Goal: Task Accomplishment & Management: Complete application form

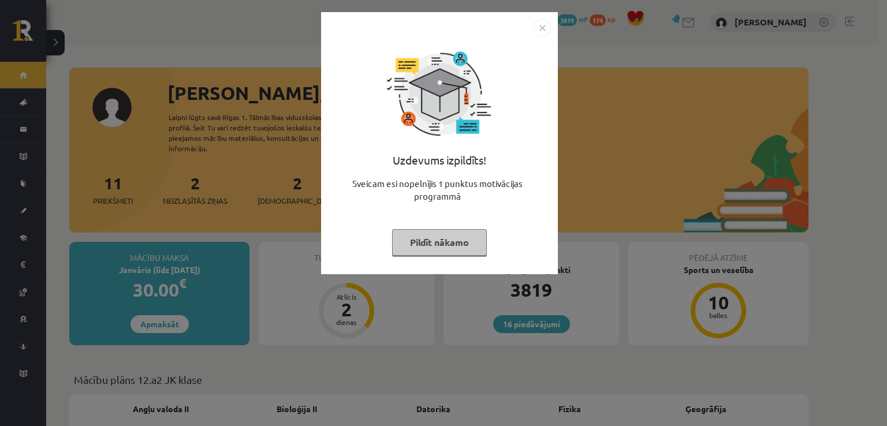
click at [448, 239] on button "Pildīt nākamo" at bounding box center [439, 242] width 95 height 27
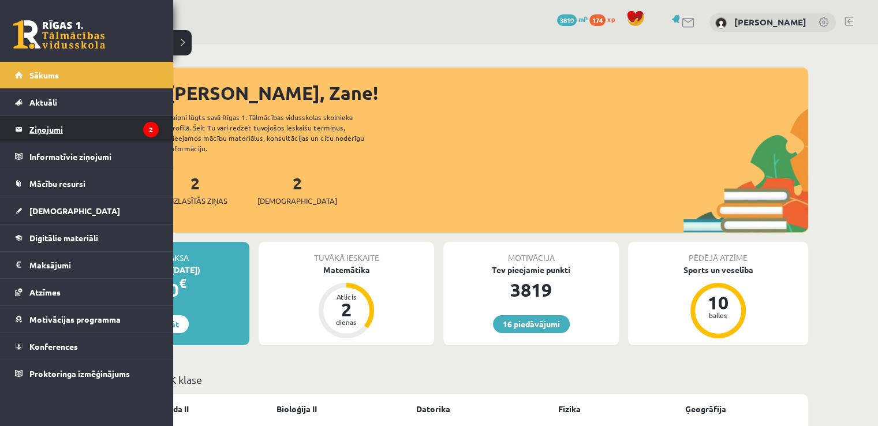
click at [57, 126] on legend "Ziņojumi 2" at bounding box center [93, 129] width 129 height 27
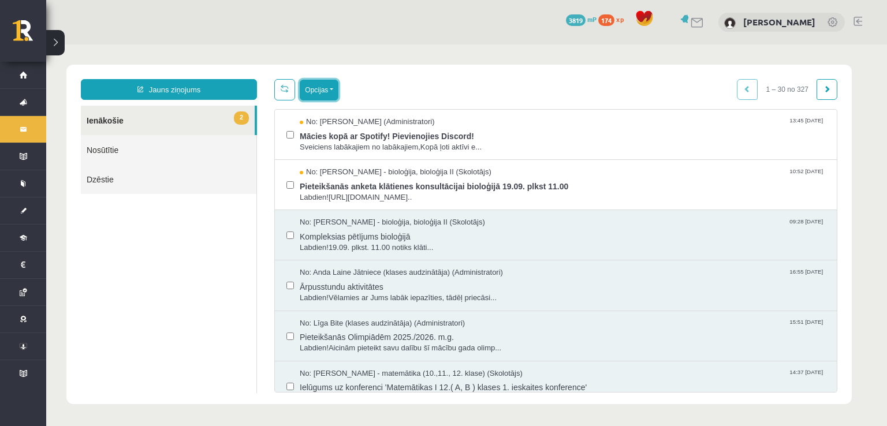
click at [318, 96] on button "Opcijas" at bounding box center [319, 90] width 39 height 21
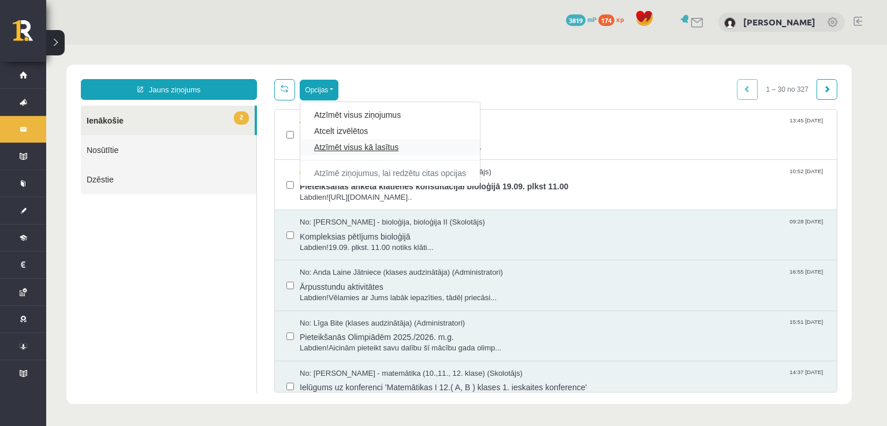
click at [371, 147] on link "Atzīmēt visus kā lasītus" at bounding box center [390, 148] width 152 height 12
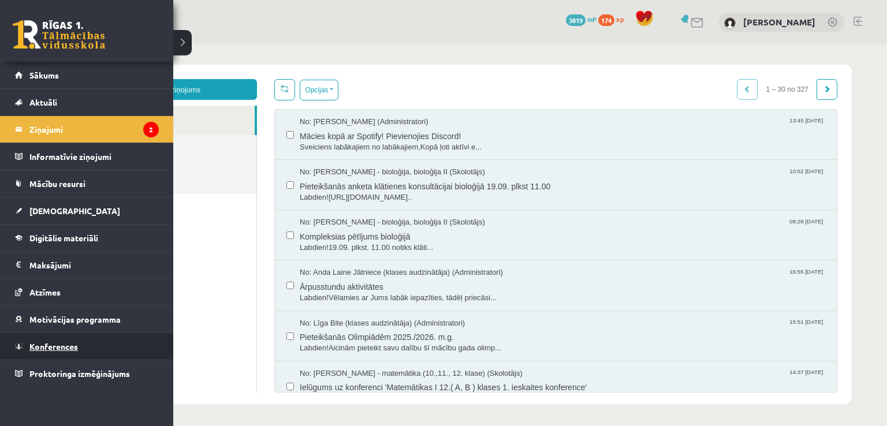
click at [42, 333] on link "Konferences" at bounding box center [87, 346] width 144 height 27
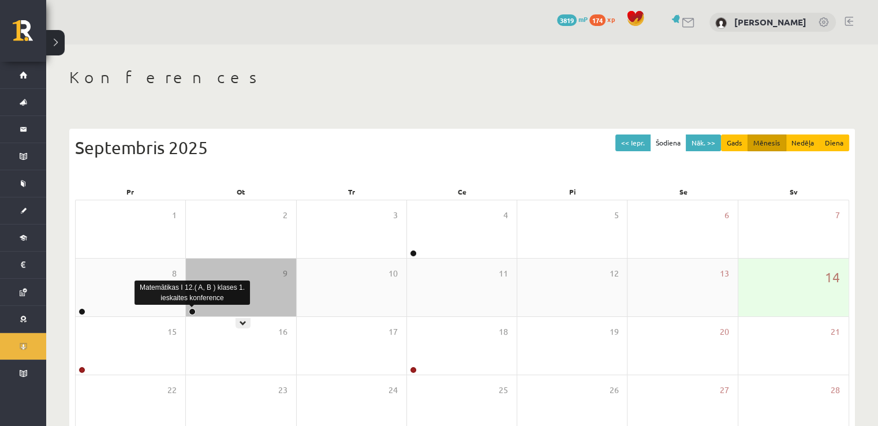
click at [195, 312] on link at bounding box center [192, 311] width 7 height 7
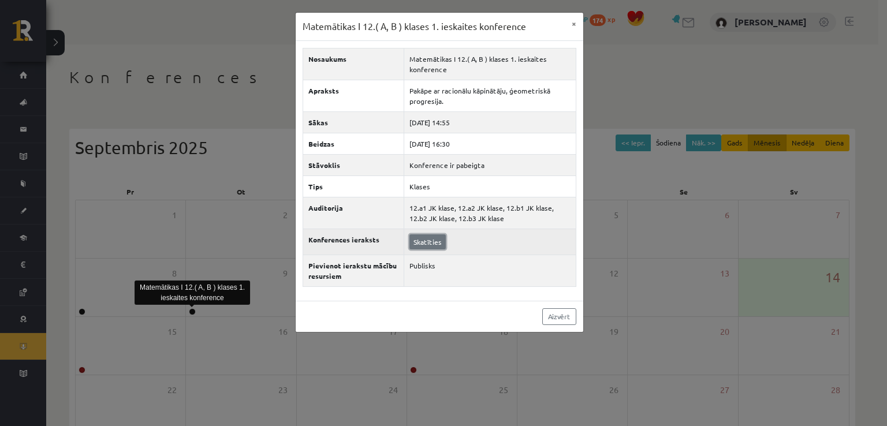
click at [427, 234] on link "Skatīties" at bounding box center [427, 241] width 36 height 15
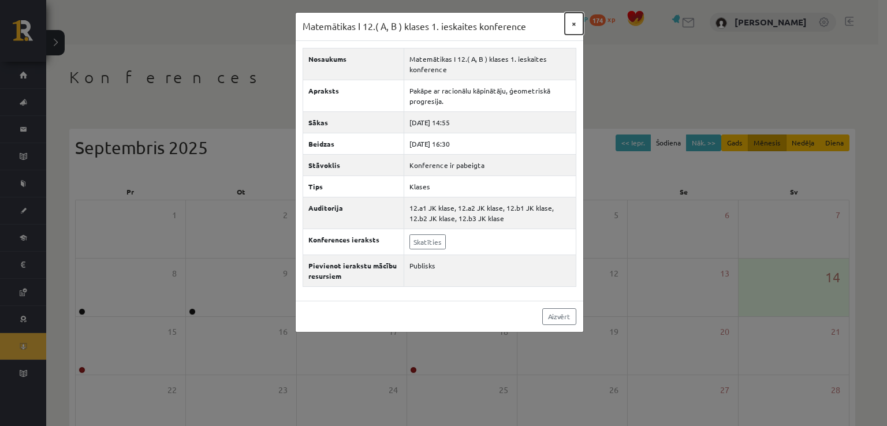
click at [572, 24] on button "×" at bounding box center [574, 24] width 18 height 22
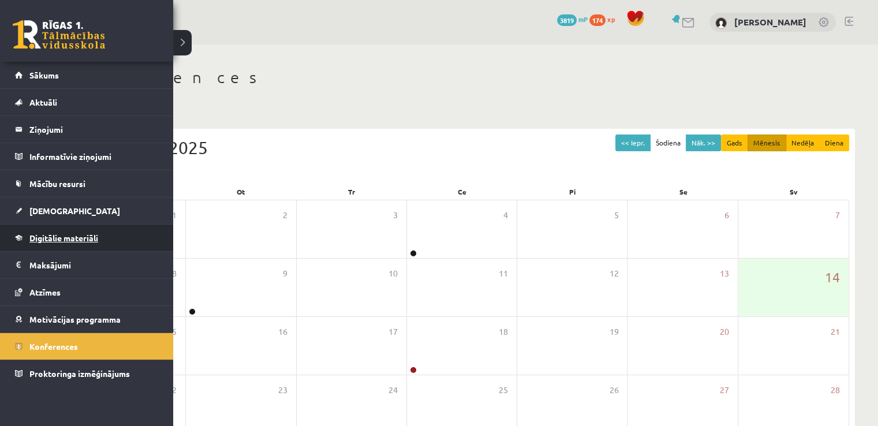
click at [43, 236] on span "Digitālie materiāli" at bounding box center [63, 238] width 69 height 10
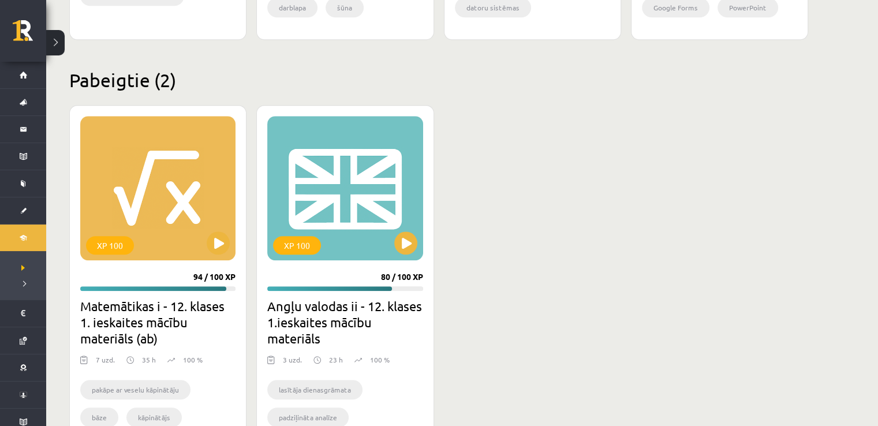
scroll to position [1015, 0]
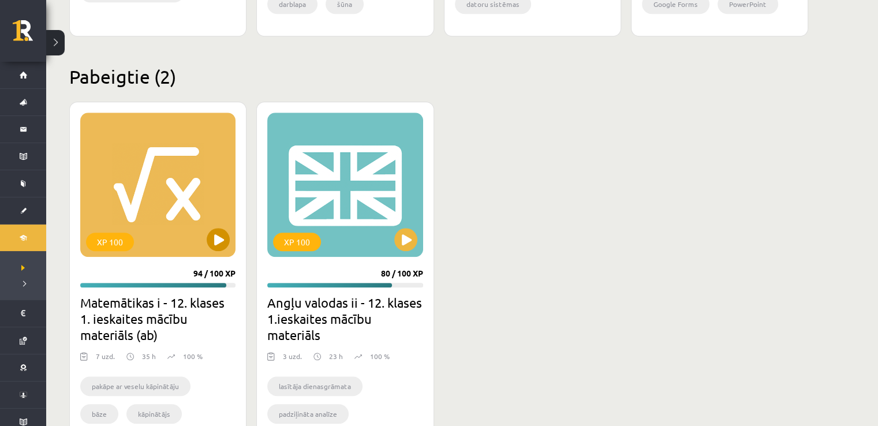
click at [159, 185] on div "XP 100" at bounding box center [157, 185] width 155 height 144
click at [206, 234] on div "XP 100" at bounding box center [157, 185] width 155 height 144
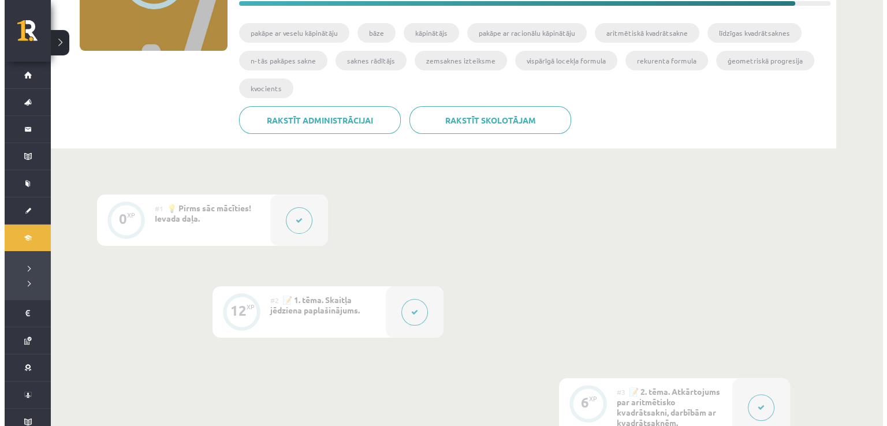
scroll to position [195, 0]
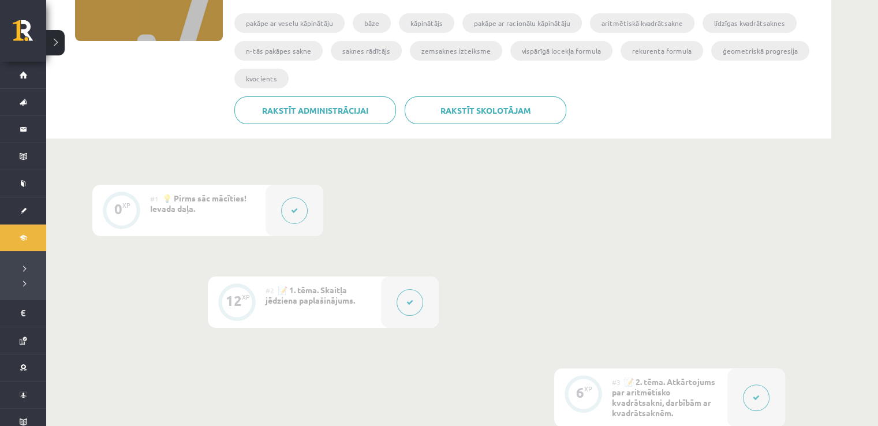
click at [304, 199] on div at bounding box center [295, 210] width 58 height 51
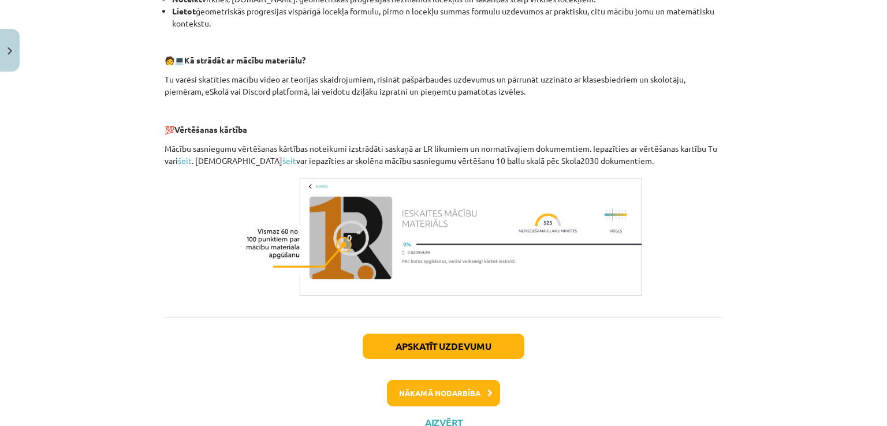
scroll to position [68, 0]
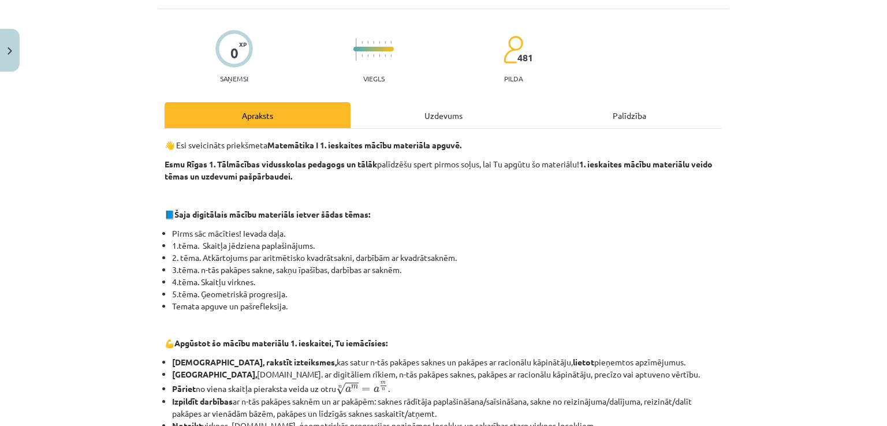
click at [425, 115] on div "Uzdevums" at bounding box center [444, 115] width 186 height 26
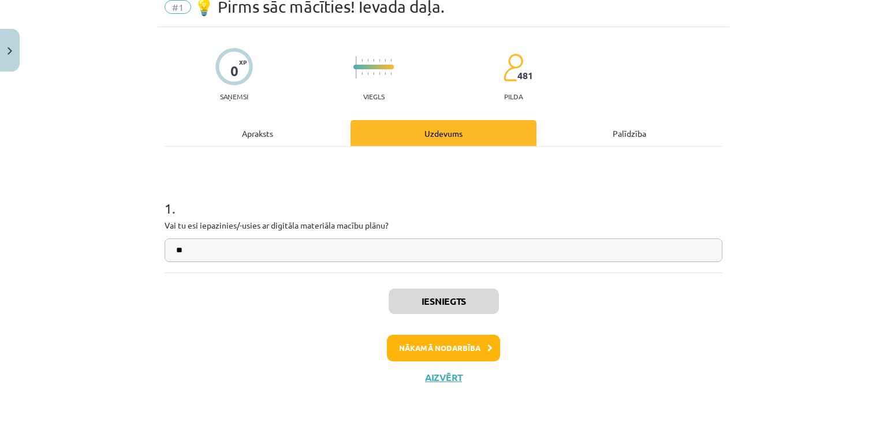
scroll to position [29, 0]
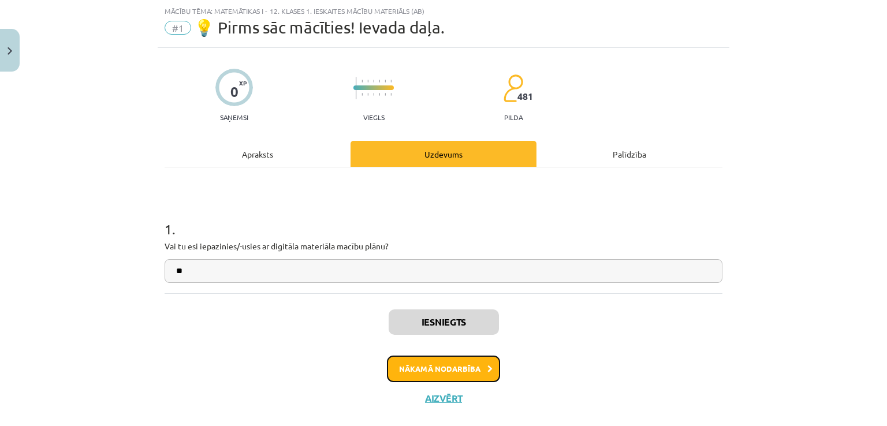
click at [446, 363] on button "Nākamā nodarbība" at bounding box center [443, 369] width 113 height 27
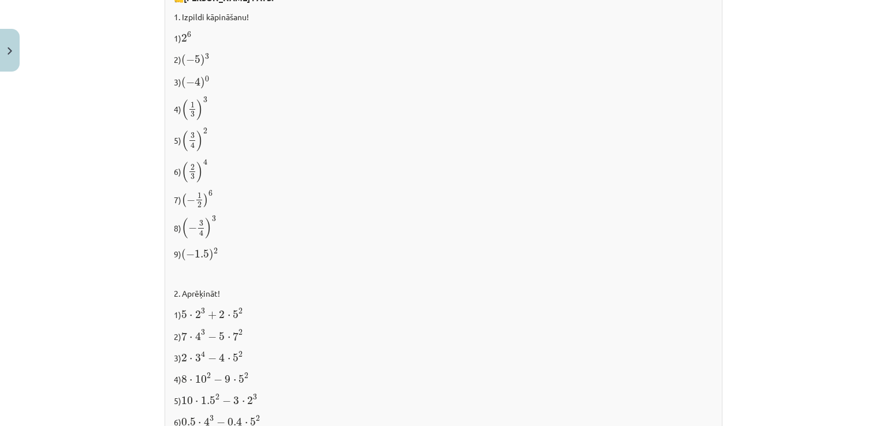
scroll to position [1250, 0]
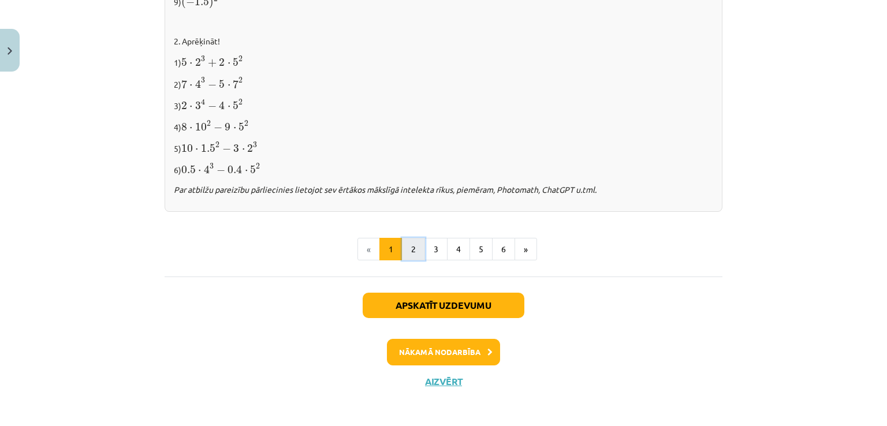
click at [419, 250] on button "2" at bounding box center [413, 249] width 23 height 23
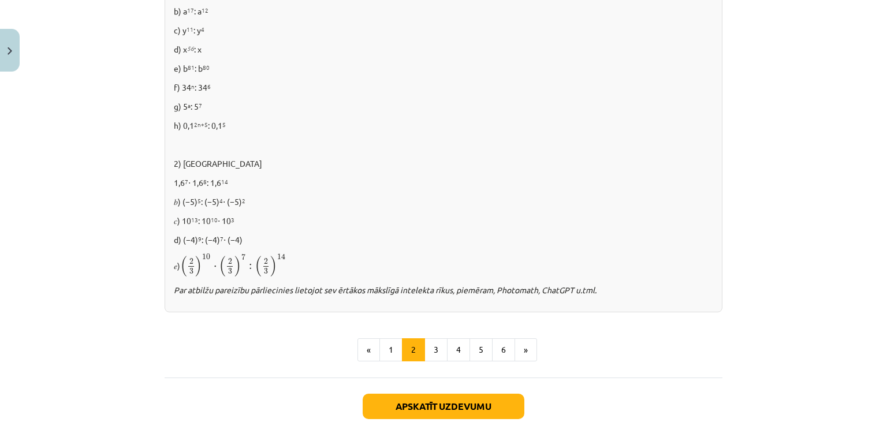
scroll to position [737, 0]
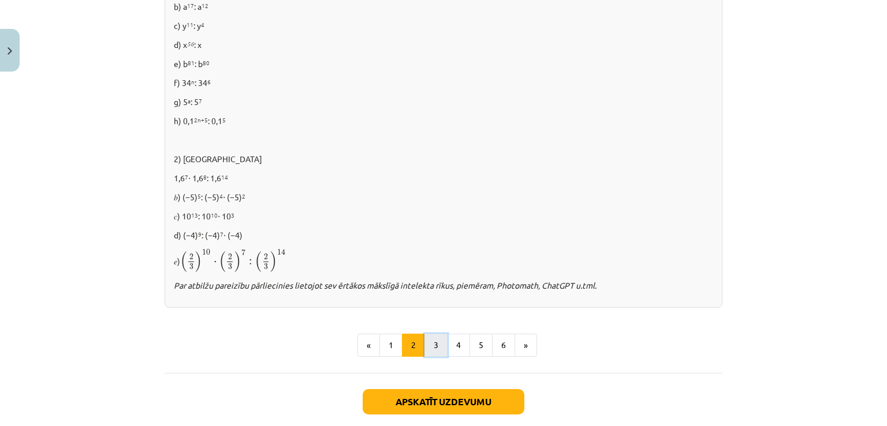
click at [437, 342] on button "3" at bounding box center [436, 345] width 23 height 23
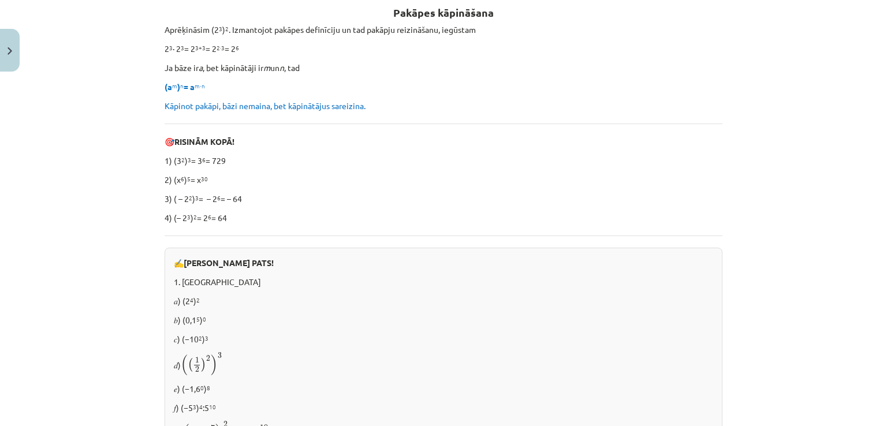
scroll to position [206, 0]
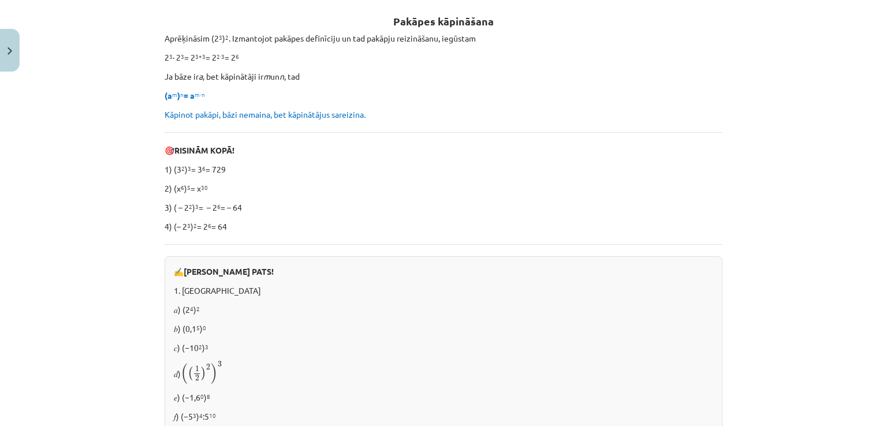
drag, startPoint x: 871, startPoint y: 170, endPoint x: 776, endPoint y: 164, distance: 95.5
click at [776, 164] on div "Mācību tēma: Matemātikas i - 12. klases 1. ieskaites mācību materiāls (ab) #2 📝…" at bounding box center [443, 213] width 887 height 426
drag, startPoint x: 871, startPoint y: 137, endPoint x: 831, endPoint y: 107, distance: 50.4
click at [831, 107] on div "Mācību tēma: Matemātikas i - 12. klases 1. ieskaites mācību materiāls (ab) #2 📝…" at bounding box center [443, 213] width 887 height 426
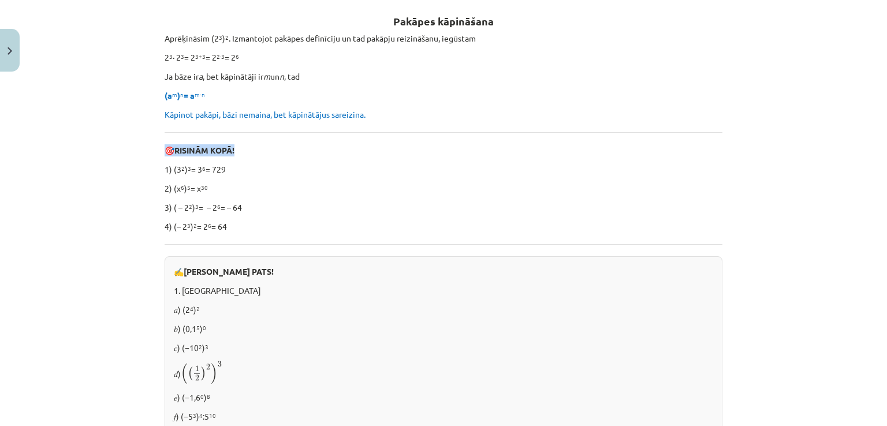
click at [831, 107] on div "Mācību tēma: Matemātikas i - 12. klases 1. ieskaites mācību materiāls (ab) #2 📝…" at bounding box center [443, 213] width 887 height 426
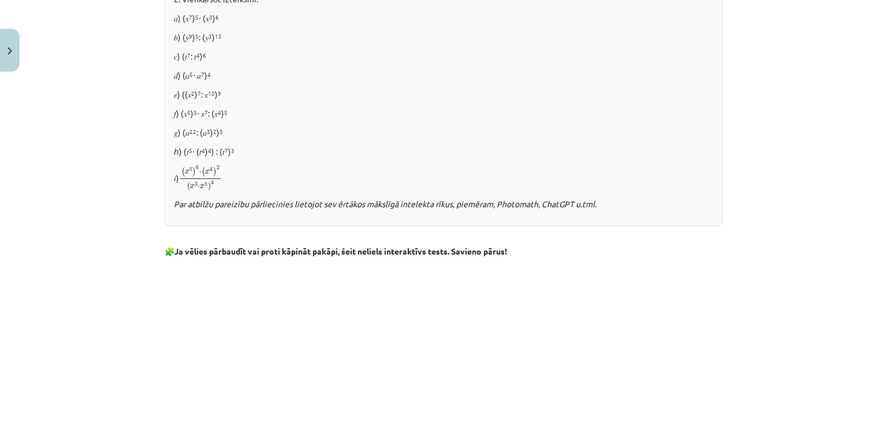
scroll to position [1068, 0]
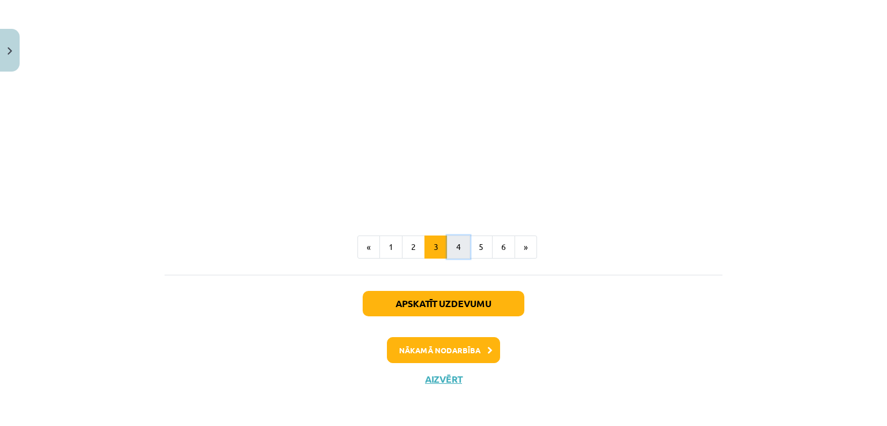
click at [449, 250] on button "4" at bounding box center [458, 247] width 23 height 23
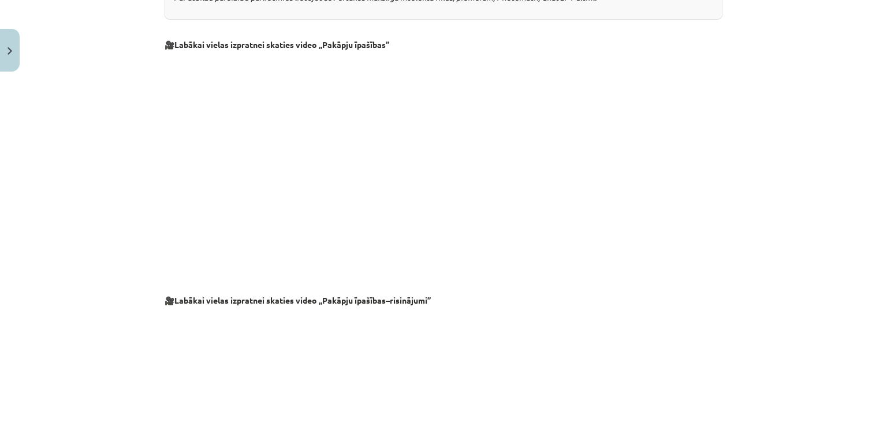
scroll to position [1246, 0]
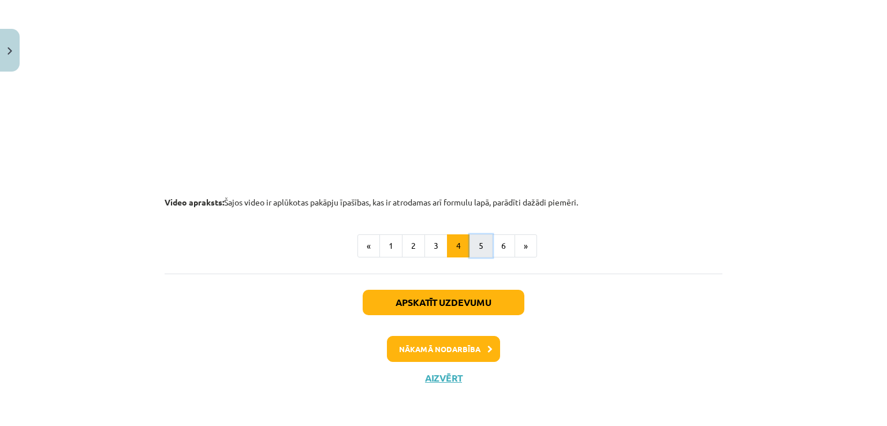
click at [480, 254] on button "5" at bounding box center [481, 245] width 23 height 23
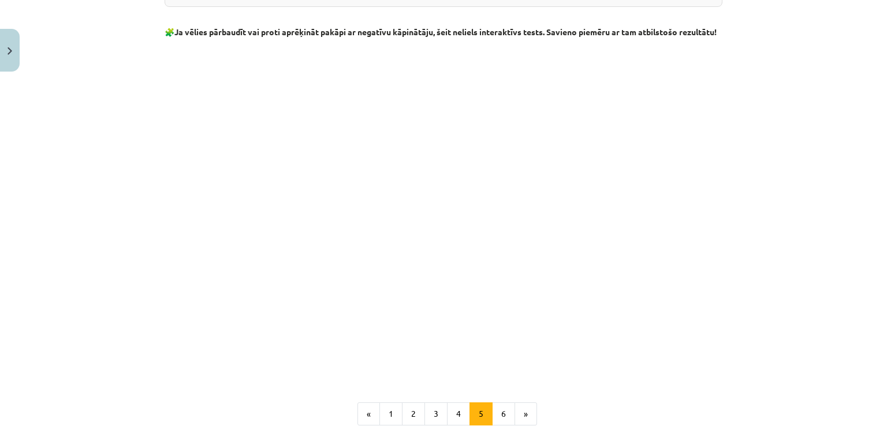
scroll to position [1254, 0]
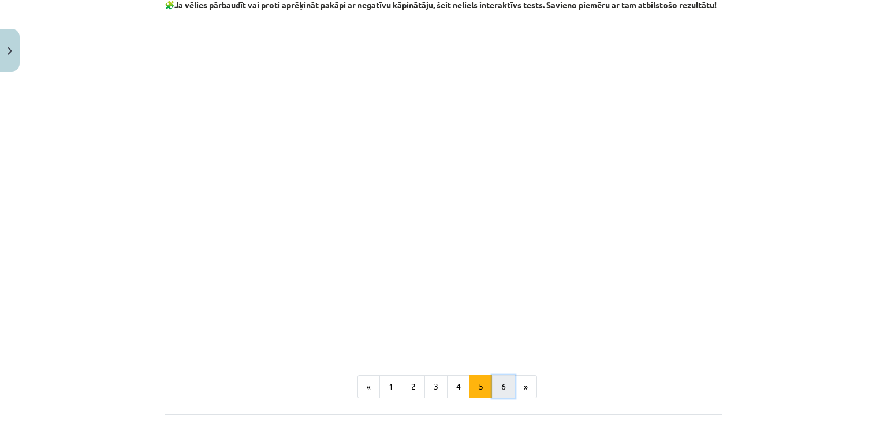
click at [497, 399] on button "6" at bounding box center [503, 386] width 23 height 23
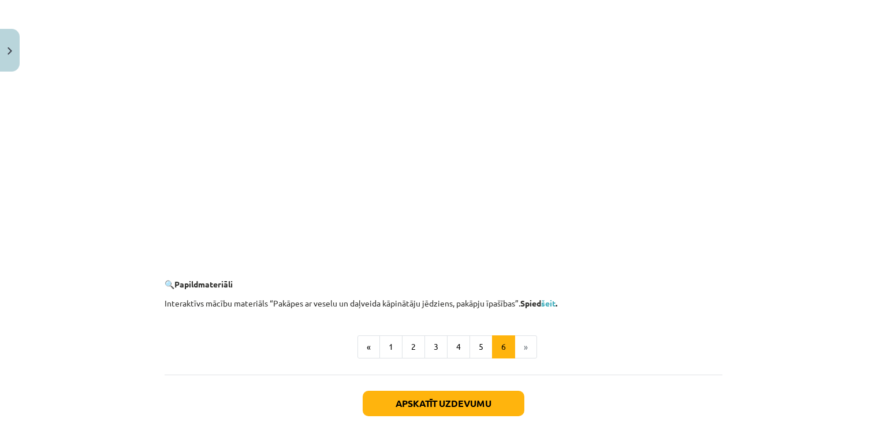
scroll to position [1082, 0]
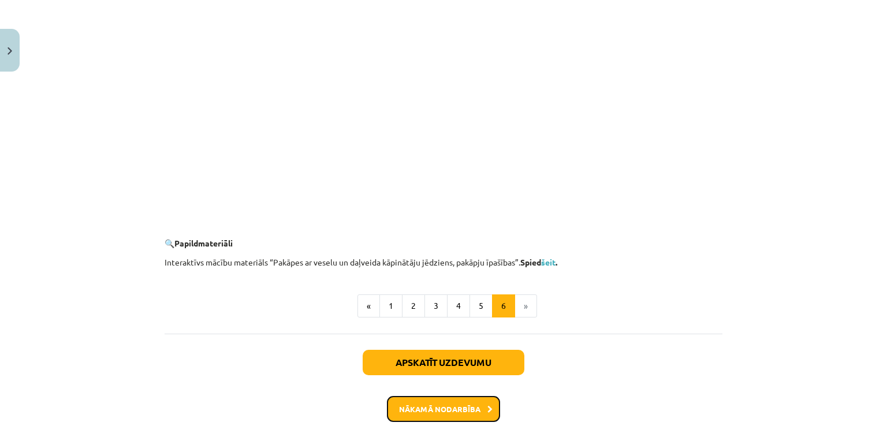
click at [437, 405] on button "Nākamā nodarbība" at bounding box center [443, 409] width 113 height 27
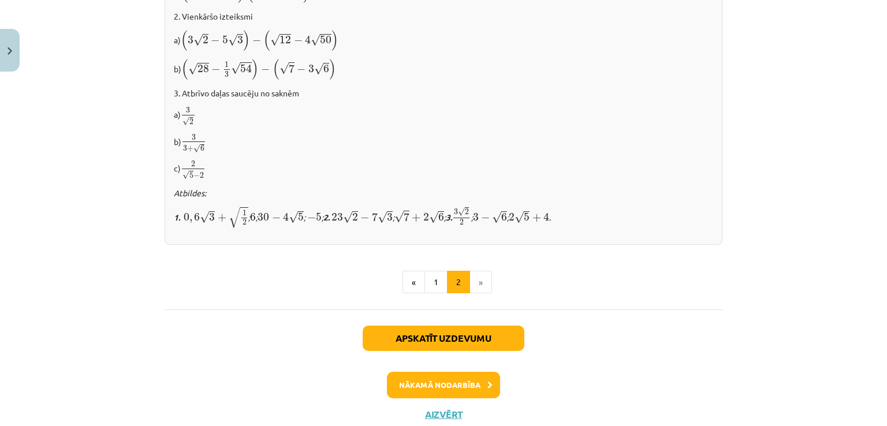
scroll to position [781, 0]
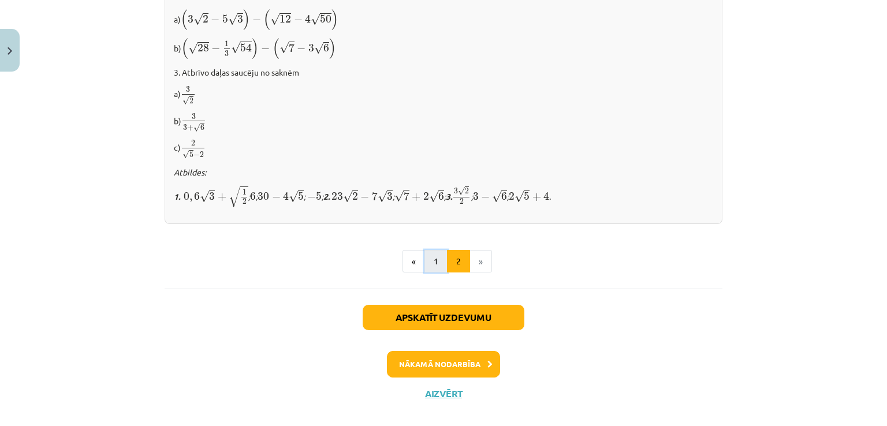
click at [433, 257] on button "1" at bounding box center [436, 261] width 23 height 23
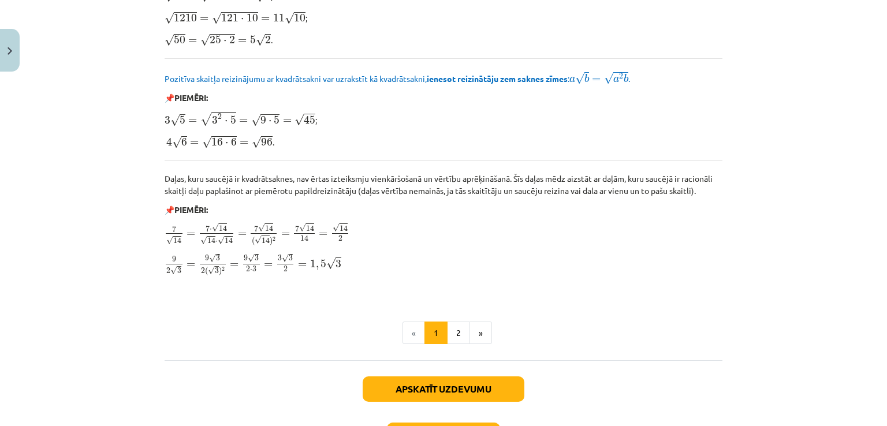
scroll to position [1375, 0]
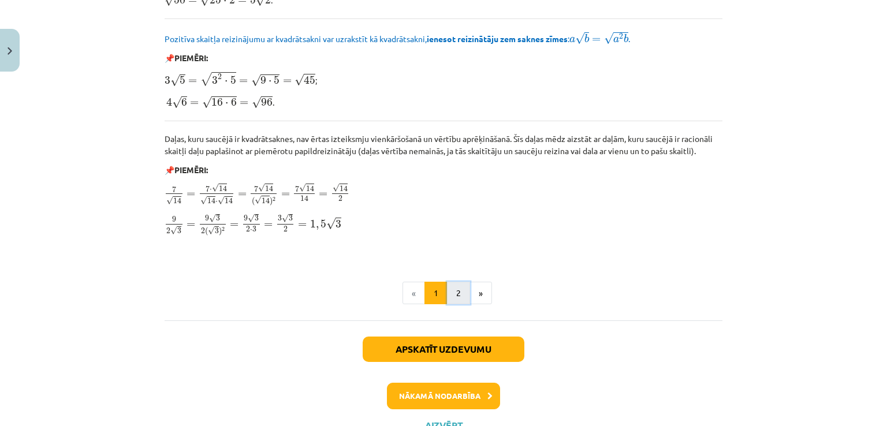
click at [459, 283] on button "2" at bounding box center [458, 293] width 23 height 23
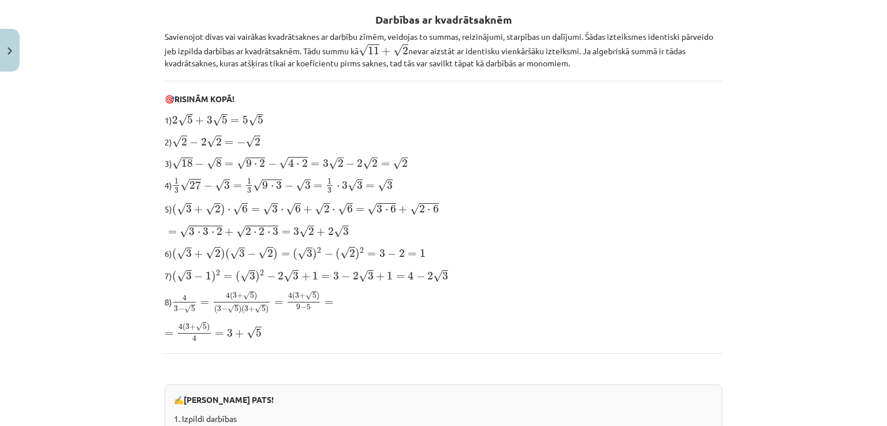
scroll to position [225, 0]
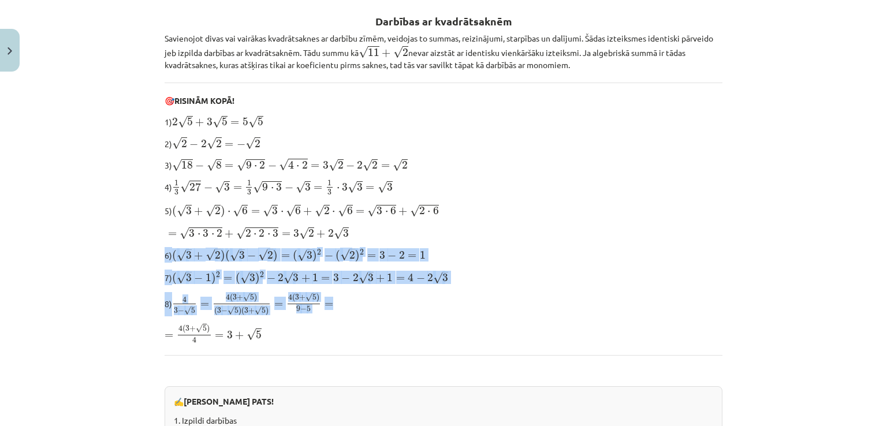
drag, startPoint x: 459, startPoint y: 283, endPoint x: 737, endPoint y: 216, distance: 285.8
click at [737, 216] on div "Mācību tēma: Matemātikas i - 12. klases 1. ieskaites mācību materiāls (ab) #3 📝…" at bounding box center [443, 213] width 887 height 426
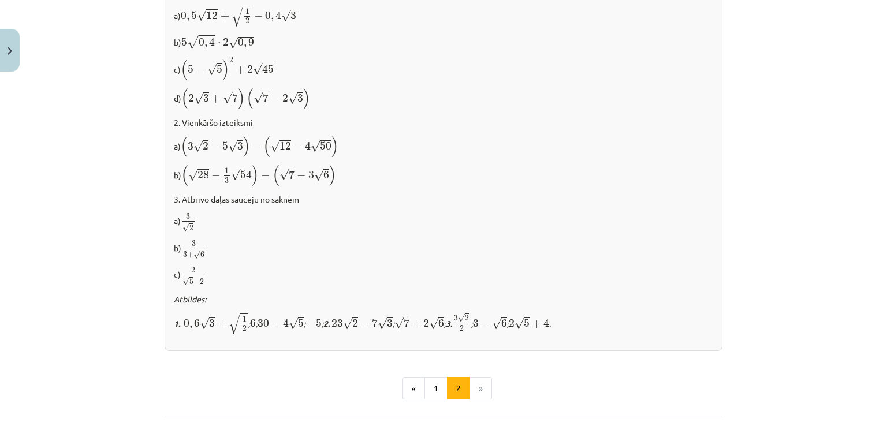
scroll to position [739, 0]
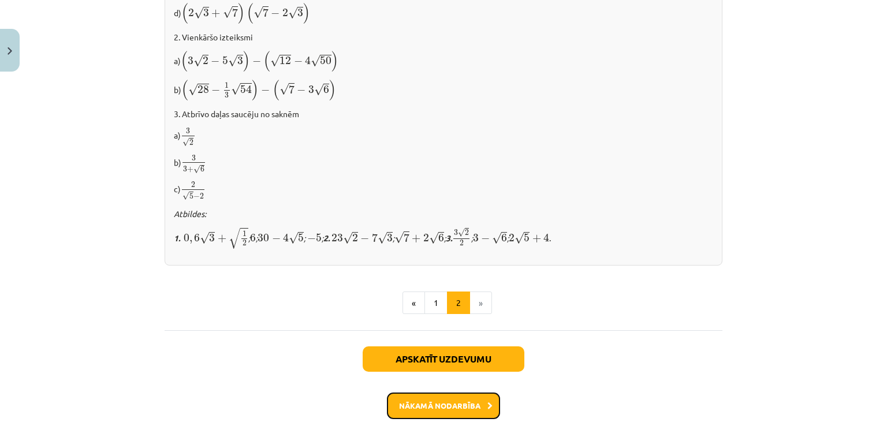
click at [420, 393] on button "Nākamā nodarbība" at bounding box center [443, 406] width 113 height 27
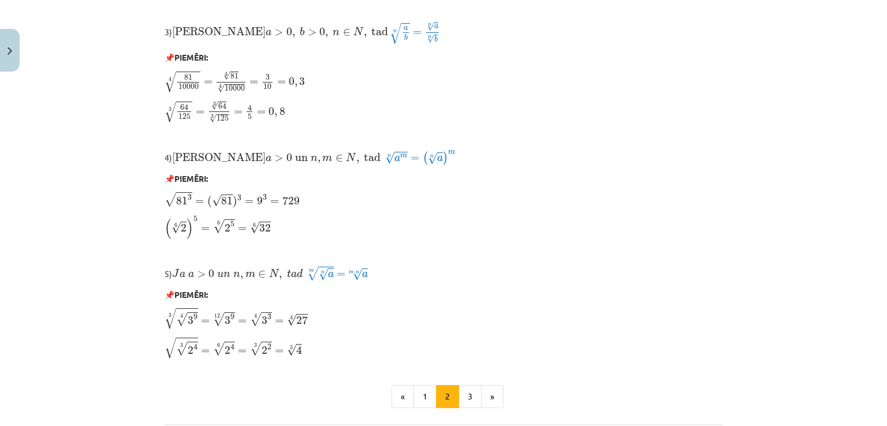
scroll to position [1015, 0]
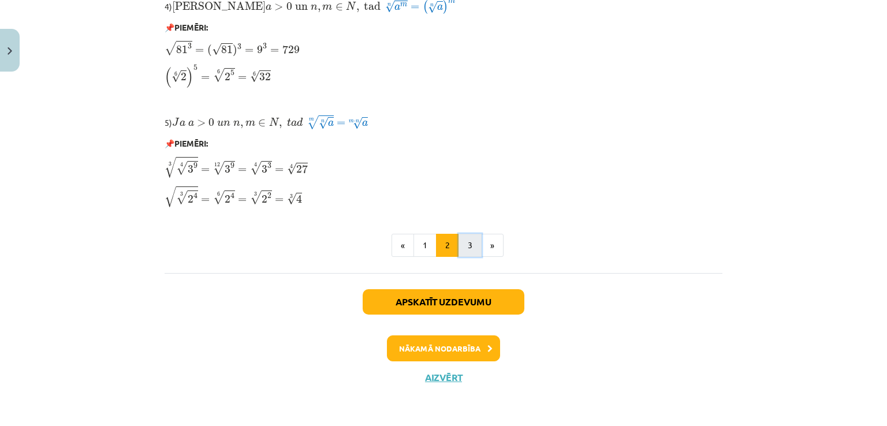
click at [467, 241] on button "3" at bounding box center [470, 245] width 23 height 23
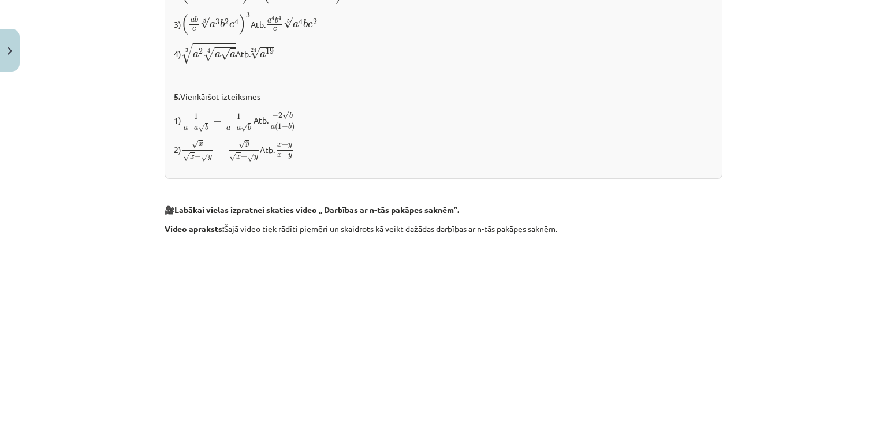
scroll to position [2128, 0]
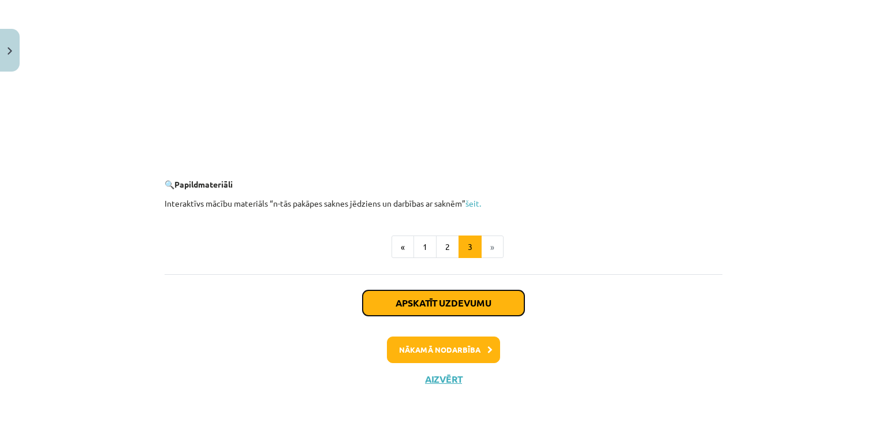
click at [434, 299] on button "Apskatīt uzdevumu" at bounding box center [444, 303] width 162 height 25
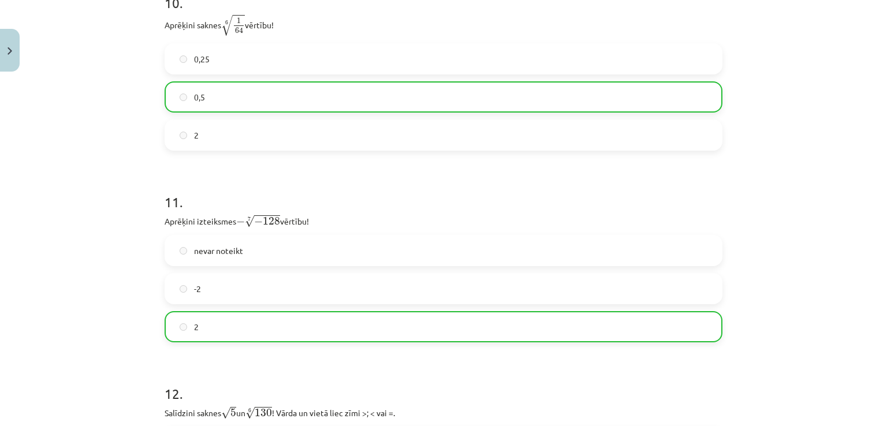
scroll to position [2616, 0]
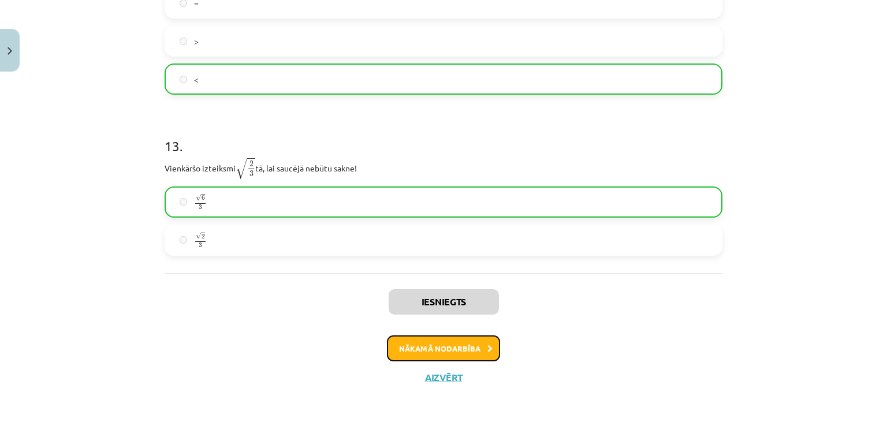
click at [452, 350] on button "Nākamā nodarbība" at bounding box center [443, 349] width 113 height 27
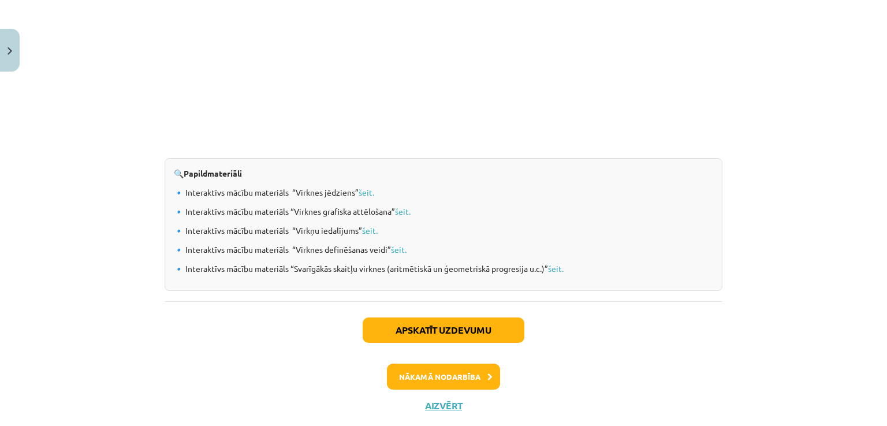
scroll to position [1228, 0]
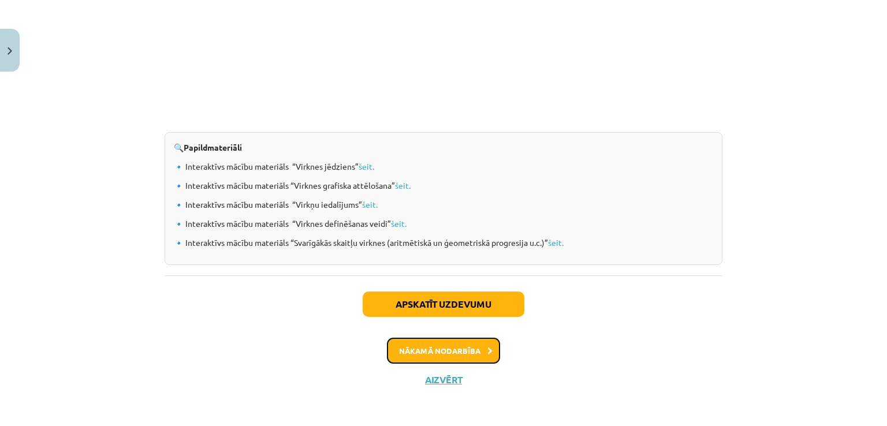
click at [438, 345] on button "Nākamā nodarbība" at bounding box center [443, 351] width 113 height 27
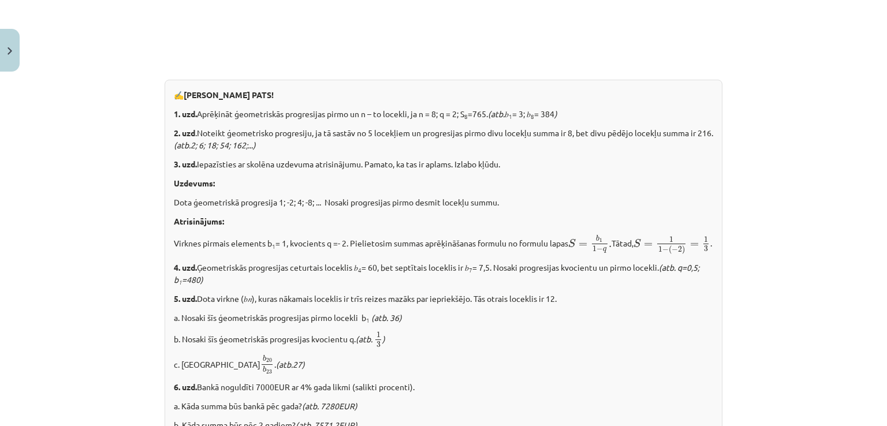
scroll to position [1481, 0]
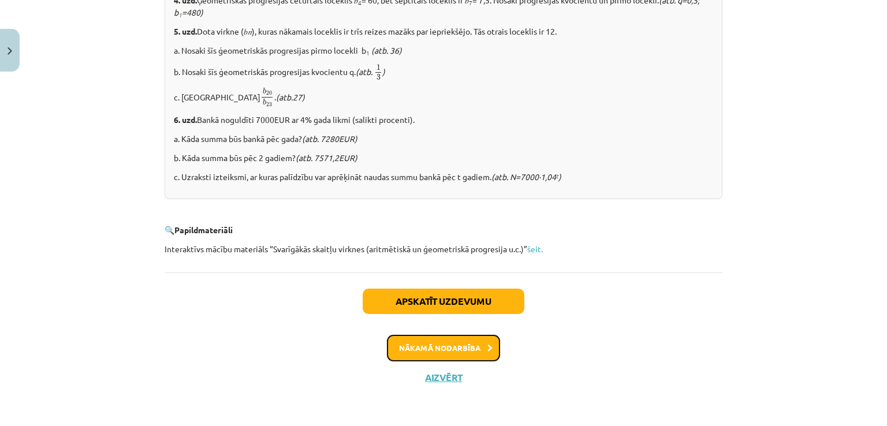
click at [434, 351] on button "Nākamā nodarbība" at bounding box center [443, 348] width 113 height 27
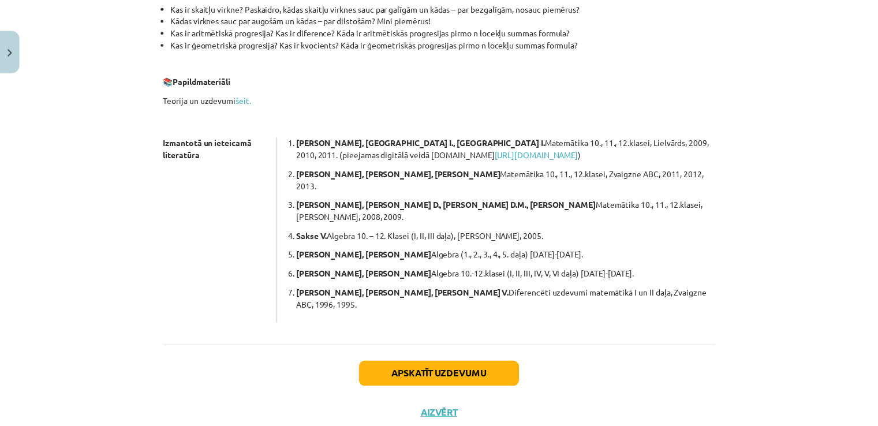
scroll to position [0, 0]
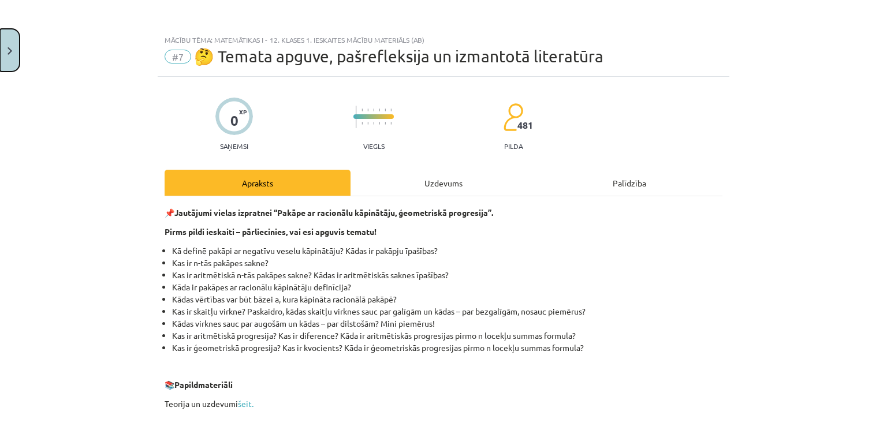
click at [9, 36] on button "Close" at bounding box center [10, 50] width 20 height 43
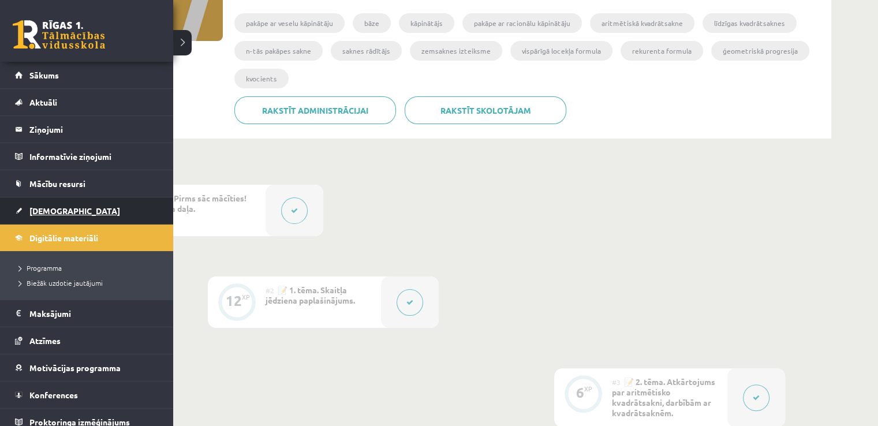
click at [28, 214] on link "[DEMOGRAPHIC_DATA]" at bounding box center [87, 211] width 144 height 27
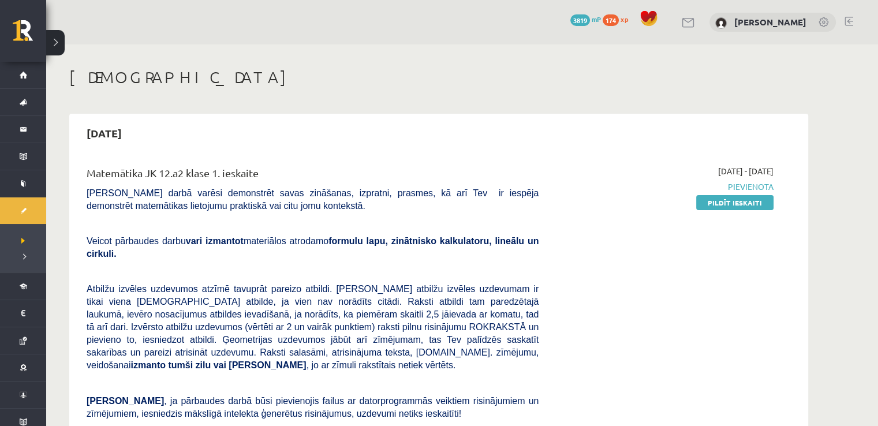
scroll to position [94, 0]
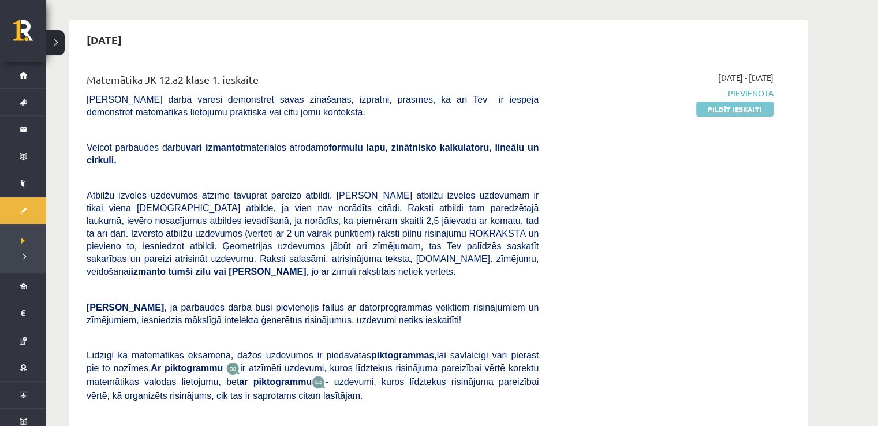
click at [733, 106] on link "Pildīt ieskaiti" at bounding box center [735, 109] width 77 height 15
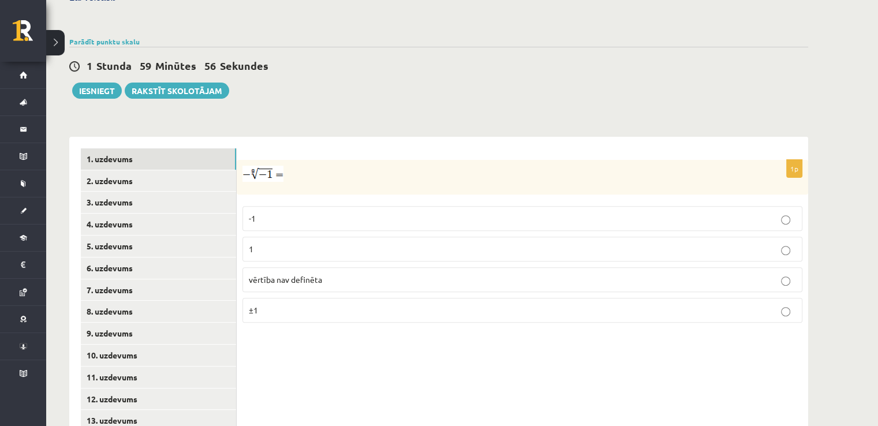
scroll to position [423, 0]
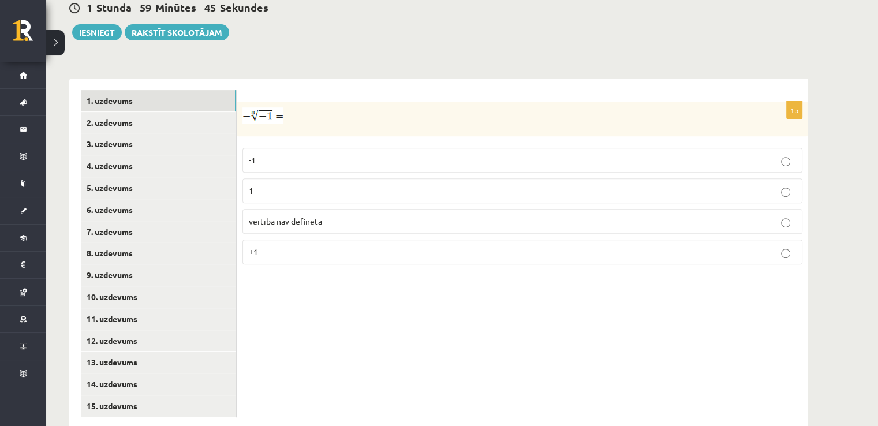
click at [263, 102] on div at bounding box center [523, 119] width 572 height 35
click at [263, 107] on img at bounding box center [263, 115] width 41 height 16
click at [325, 209] on label "vērtība nav definēta" at bounding box center [523, 221] width 560 height 25
click at [173, 112] on link "2. uzdevums" at bounding box center [158, 122] width 155 height 21
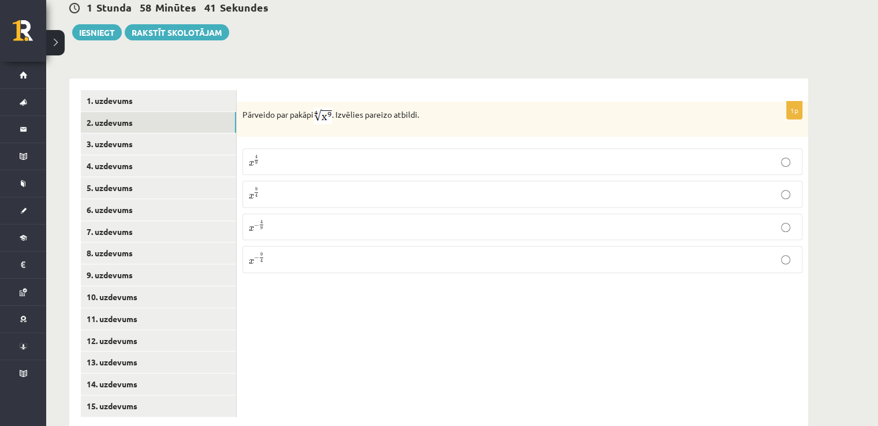
scroll to position [164, 0]
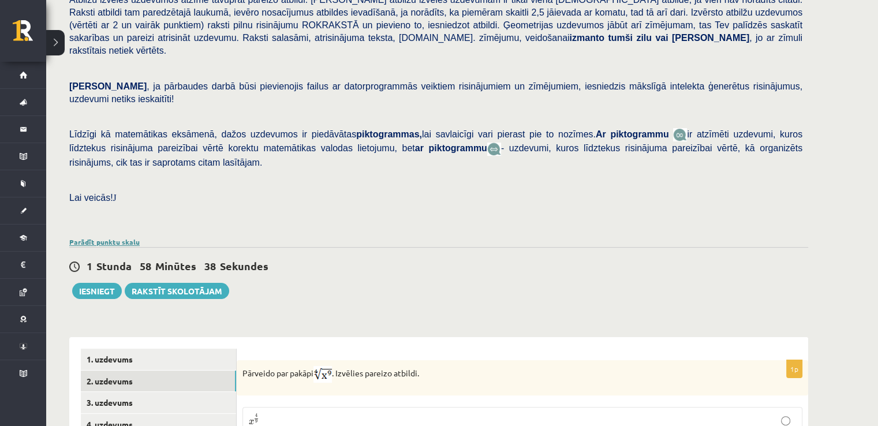
click at [136, 237] on link "Parādīt punktu skalu" at bounding box center [104, 241] width 70 height 9
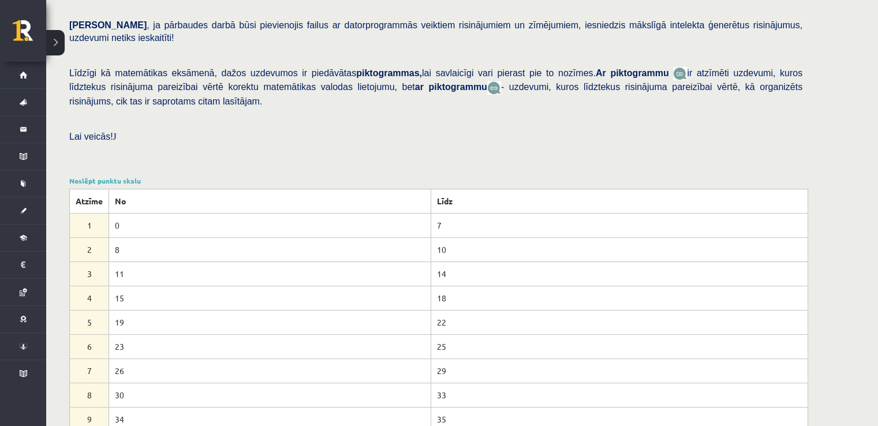
scroll to position [226, 0]
click at [129, 175] on link "Noslēpt punktu skalu" at bounding box center [105, 179] width 72 height 9
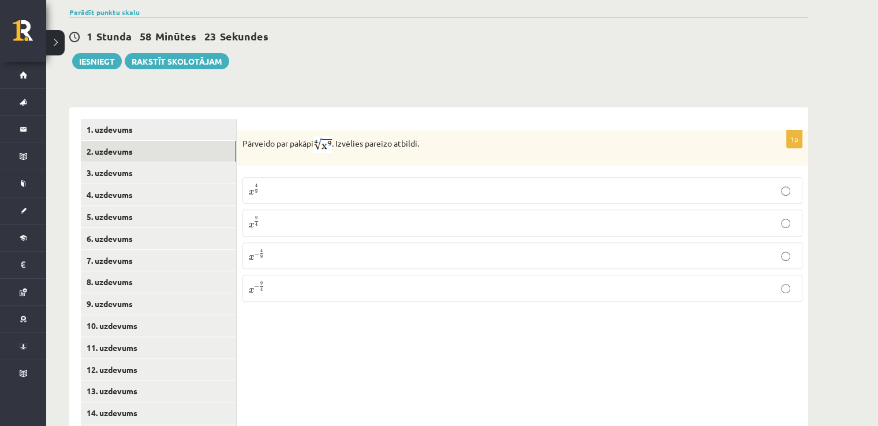
scroll to position [396, 0]
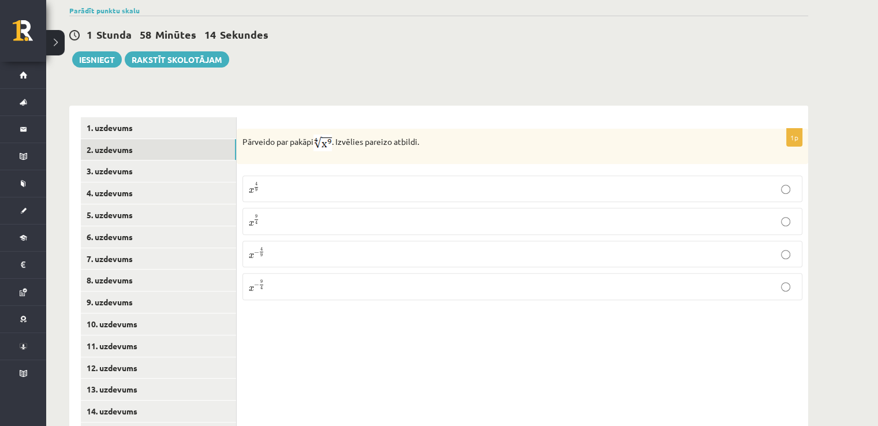
click at [322, 208] on label "x 9 4 x 9 4" at bounding box center [523, 221] width 560 height 27
click at [97, 161] on link "3. uzdevums" at bounding box center [158, 171] width 155 height 21
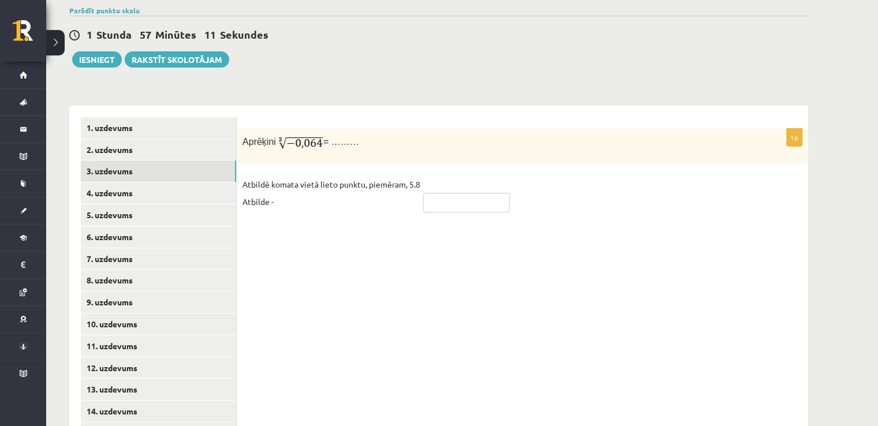
click at [472, 193] on input "text" at bounding box center [466, 203] width 87 height 20
type input "****"
click at [184, 183] on link "4. uzdevums" at bounding box center [158, 193] width 155 height 21
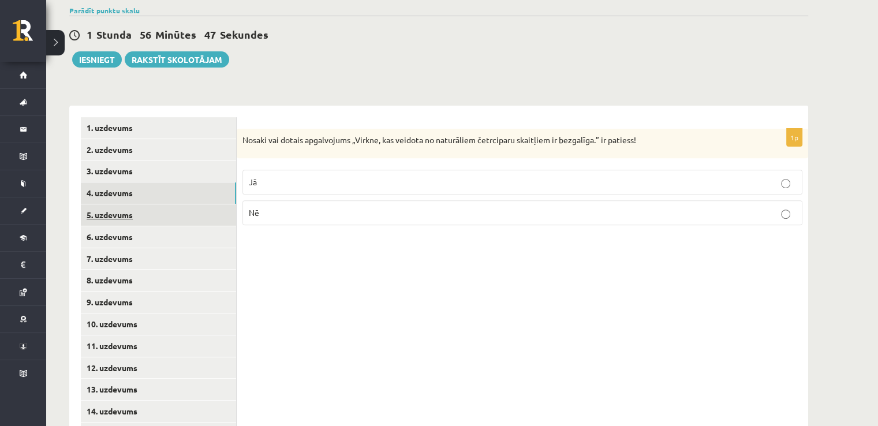
click at [184, 204] on link "5. uzdevums" at bounding box center [158, 214] width 155 height 21
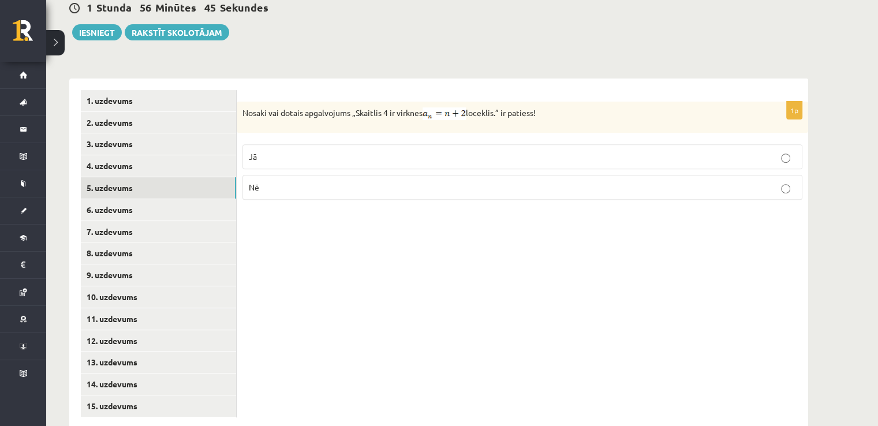
scroll to position [423, 0]
click at [191, 199] on link "6. uzdevums" at bounding box center [158, 209] width 155 height 21
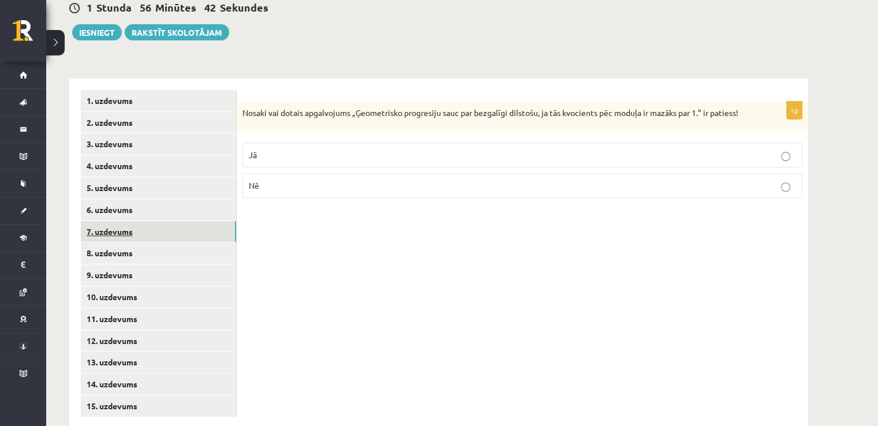
click at [172, 221] on link "7. uzdevums" at bounding box center [158, 231] width 155 height 21
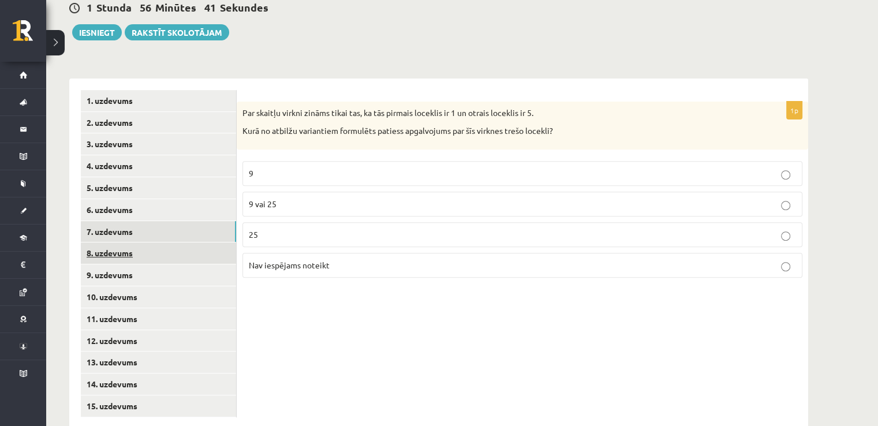
click at [172, 243] on link "8. uzdevums" at bounding box center [158, 253] width 155 height 21
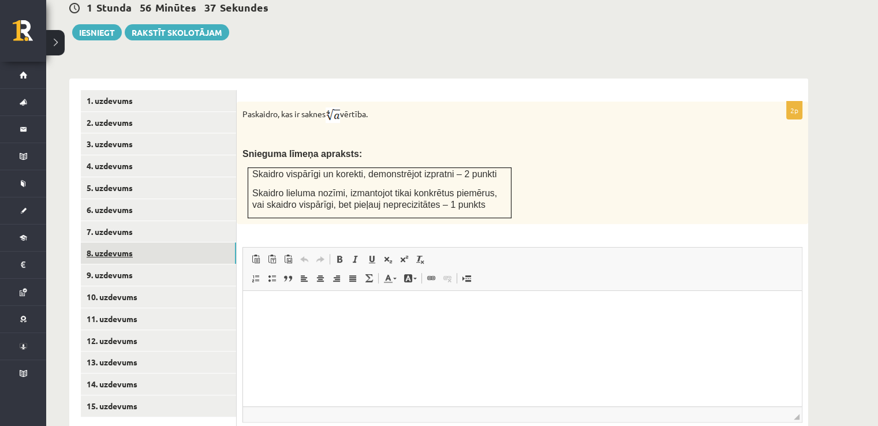
scroll to position [0, 0]
click at [169, 265] on link "9. uzdevums" at bounding box center [158, 275] width 155 height 21
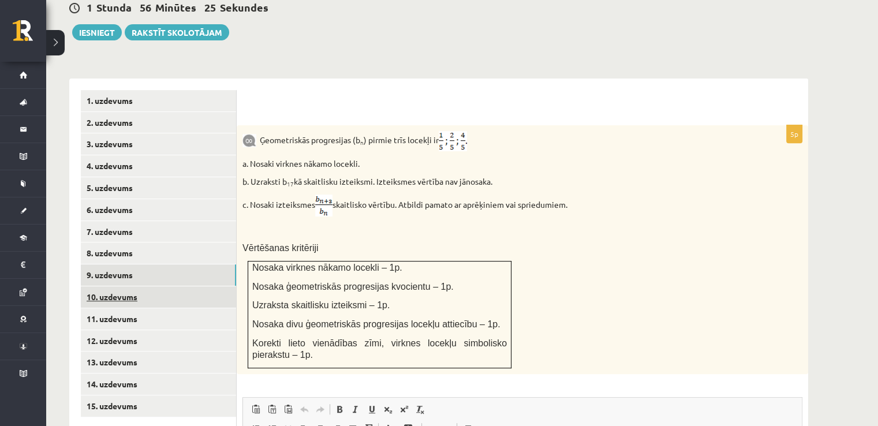
click at [168, 286] on link "10. uzdevums" at bounding box center [158, 296] width 155 height 21
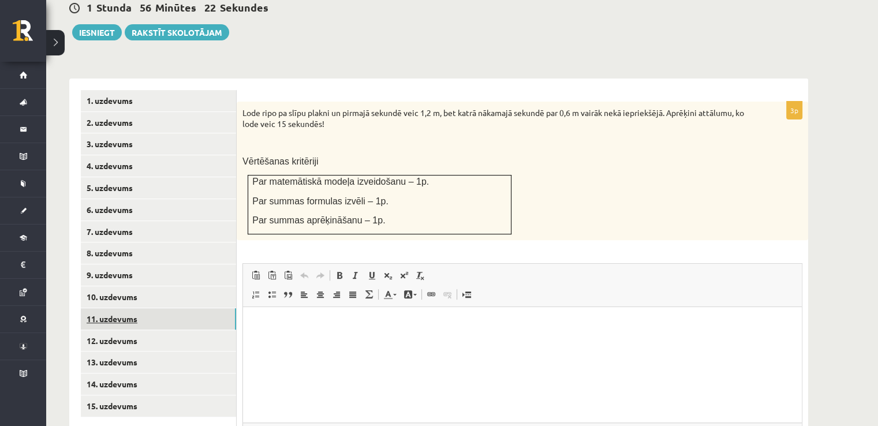
click at [162, 308] on link "11. uzdevums" at bounding box center [158, 318] width 155 height 21
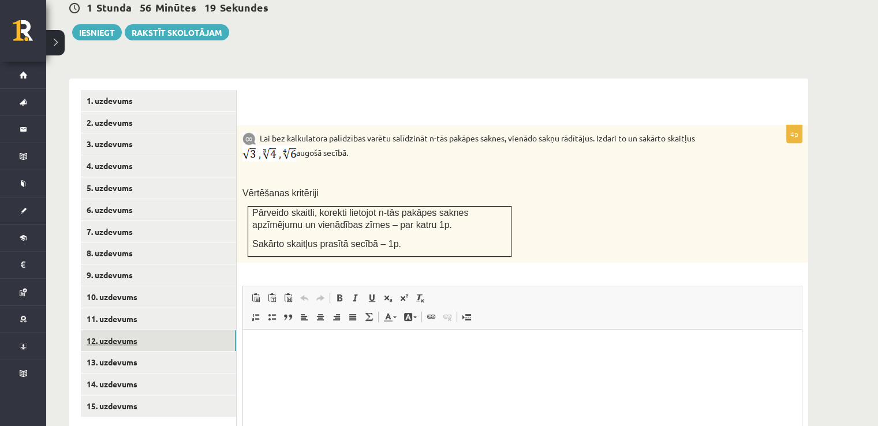
click at [157, 330] on link "12. uzdevums" at bounding box center [158, 340] width 155 height 21
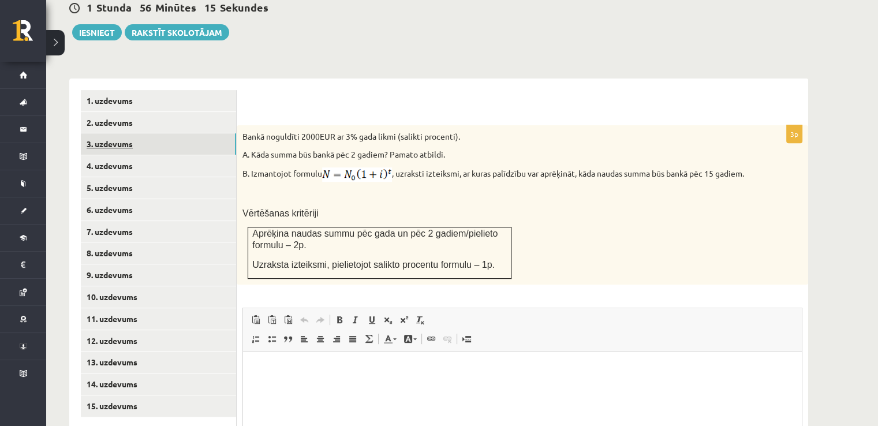
click at [150, 133] on link "3. uzdevums" at bounding box center [158, 143] width 155 height 21
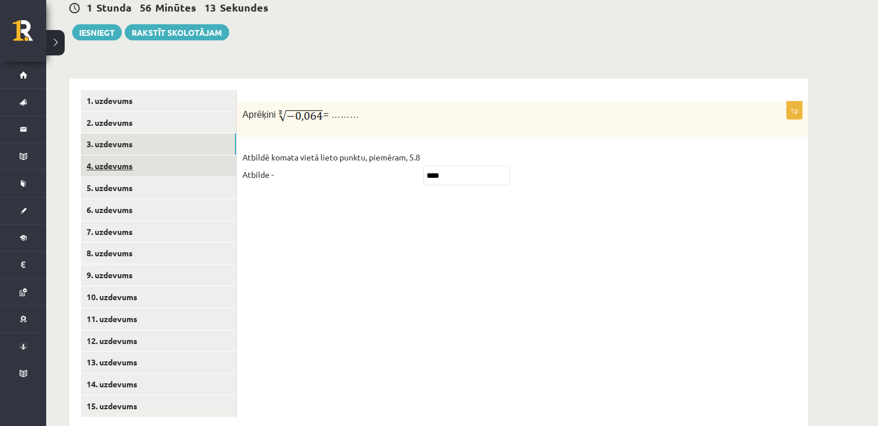
click at [141, 155] on link "4. uzdevums" at bounding box center [158, 165] width 155 height 21
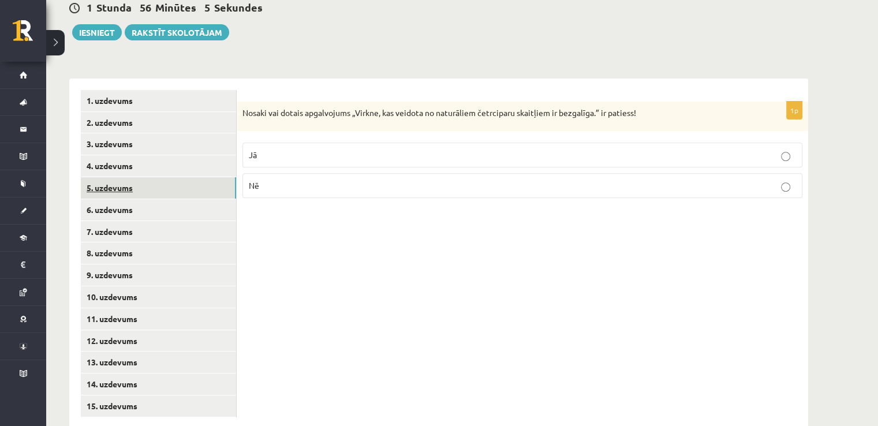
click at [143, 177] on link "5. uzdevums" at bounding box center [158, 187] width 155 height 21
click at [142, 199] on link "6. uzdevums" at bounding box center [158, 209] width 155 height 21
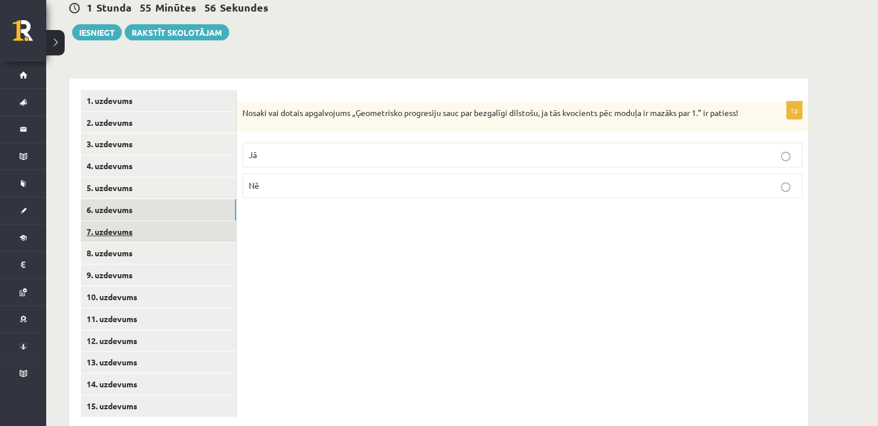
click at [142, 221] on link "7. uzdevums" at bounding box center [158, 231] width 155 height 21
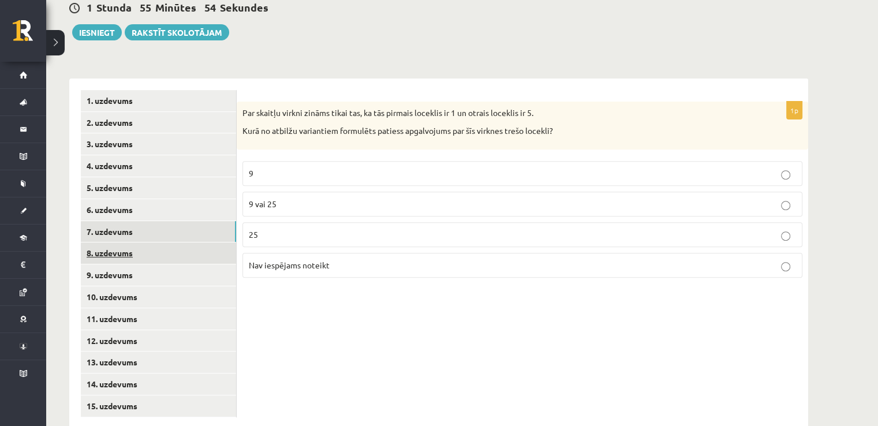
click at [140, 243] on link "8. uzdevums" at bounding box center [158, 253] width 155 height 21
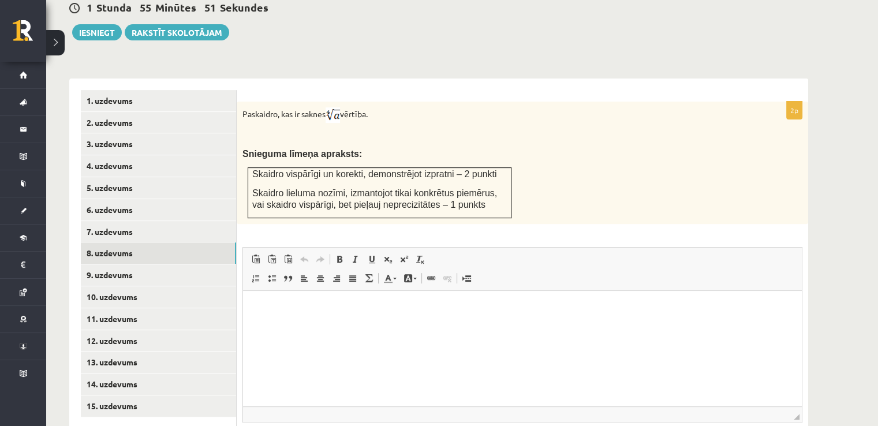
scroll to position [249, 0]
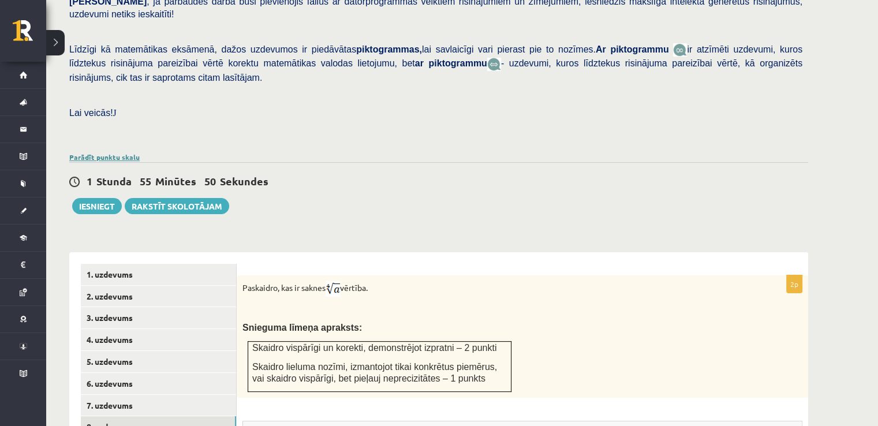
click at [129, 152] on link "Parādīt punktu skalu" at bounding box center [104, 156] width 70 height 9
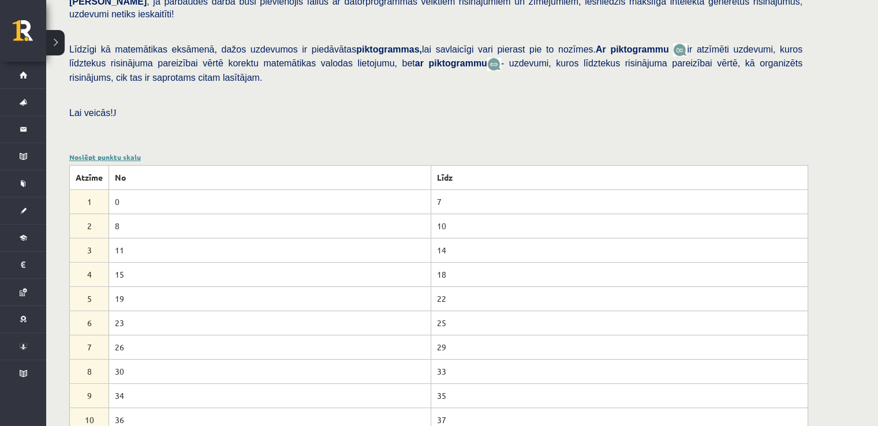
click at [129, 152] on link "Noslēpt punktu skalu" at bounding box center [105, 156] width 72 height 9
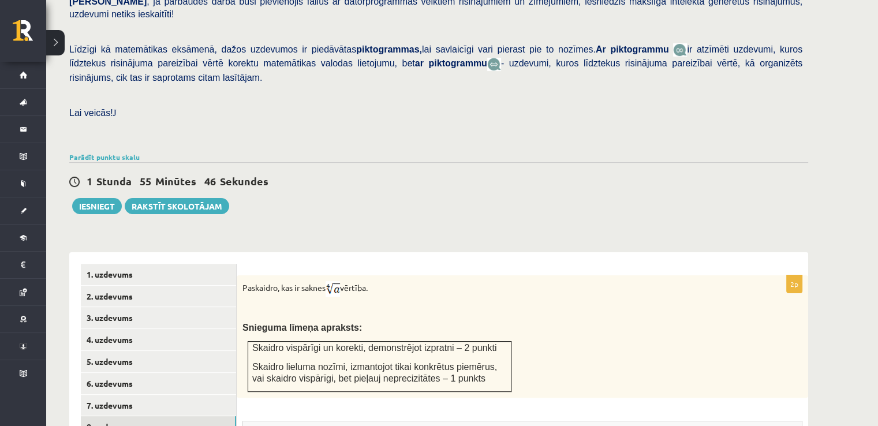
scroll to position [427, 0]
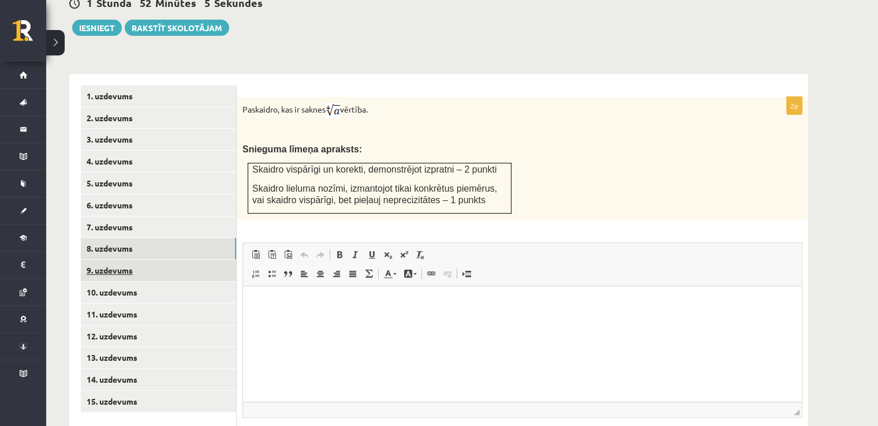
click at [222, 260] on link "9. uzdevums" at bounding box center [158, 270] width 155 height 21
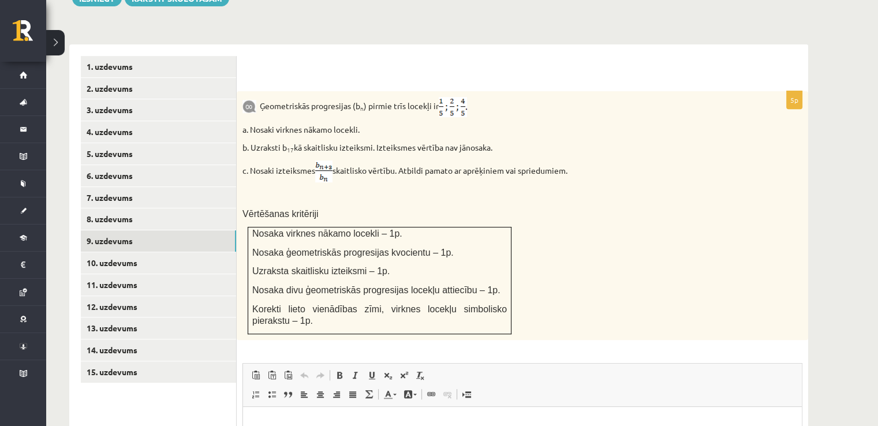
scroll to position [461, 0]
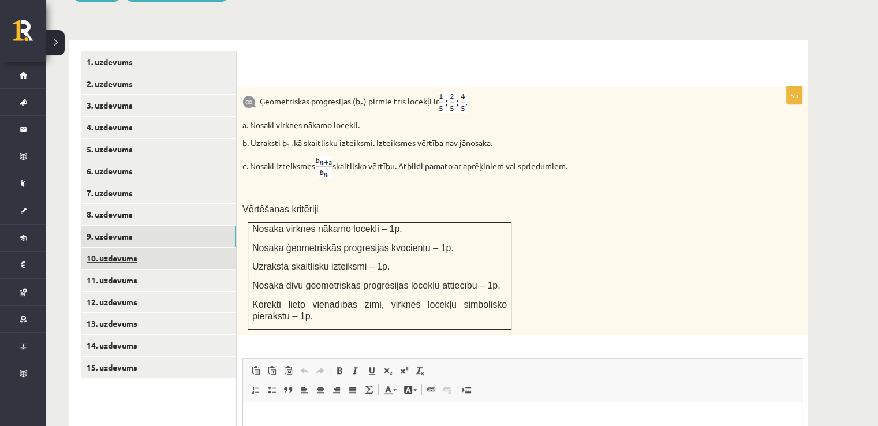
click at [219, 248] on link "10. uzdevums" at bounding box center [158, 258] width 155 height 21
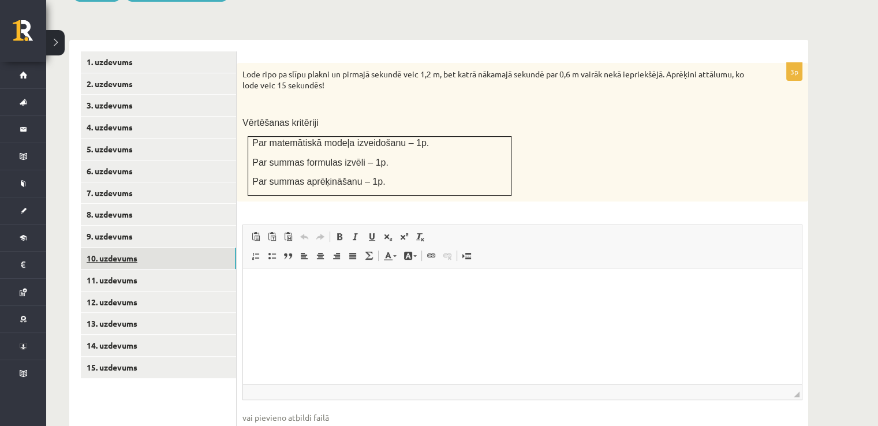
scroll to position [0, 0]
click at [190, 270] on link "11. uzdevums" at bounding box center [158, 280] width 155 height 21
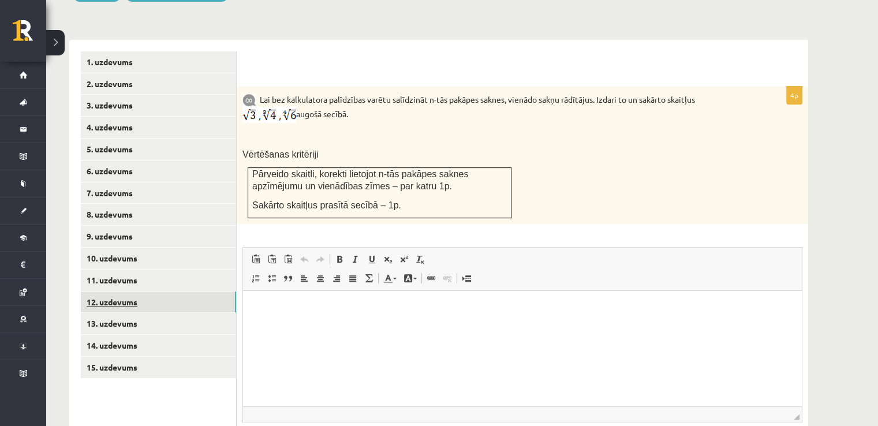
click at [176, 292] on link "12. uzdevums" at bounding box center [158, 302] width 155 height 21
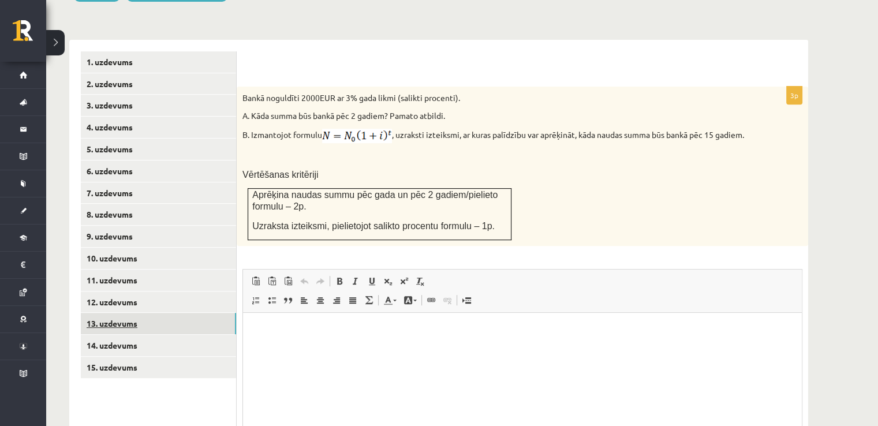
click at [172, 313] on link "13. uzdevums" at bounding box center [158, 323] width 155 height 21
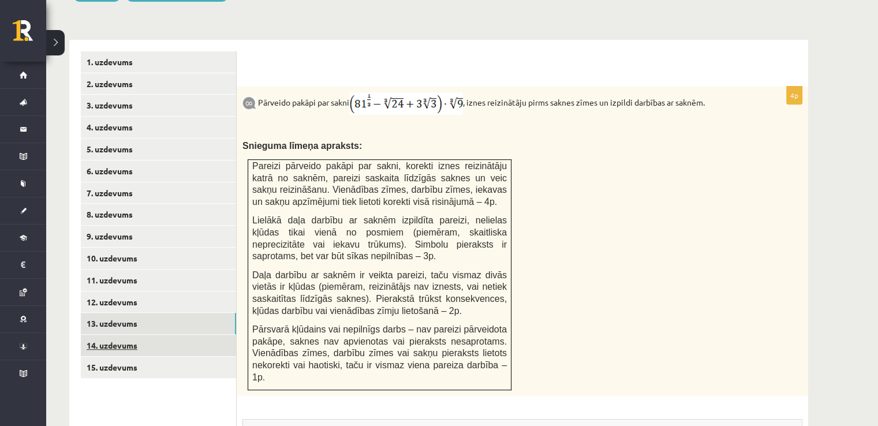
click at [159, 335] on link "14. uzdevums" at bounding box center [158, 345] width 155 height 21
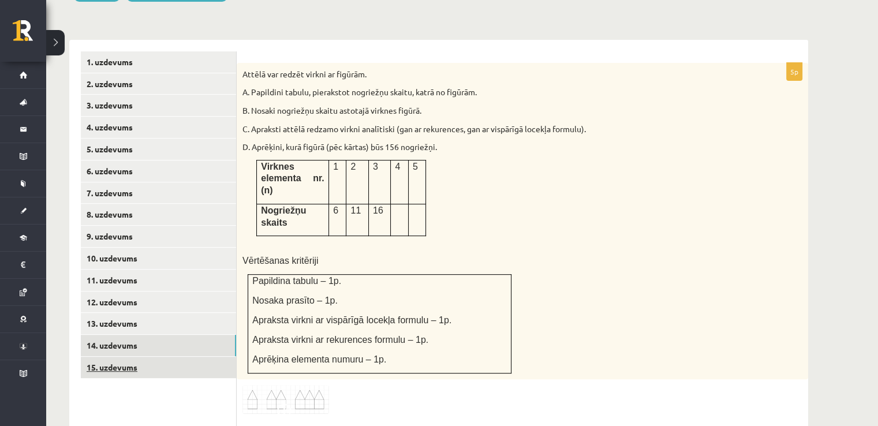
click at [153, 357] on link "15. uzdevums" at bounding box center [158, 367] width 155 height 21
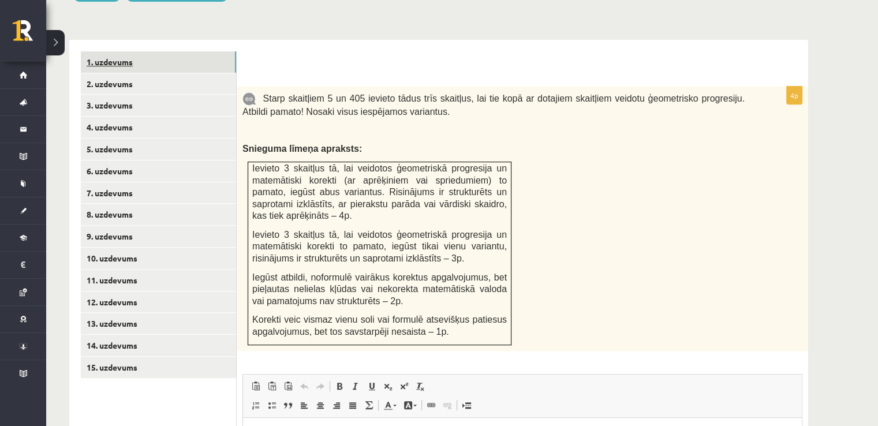
click at [161, 51] on link "1. uzdevums" at bounding box center [158, 61] width 155 height 21
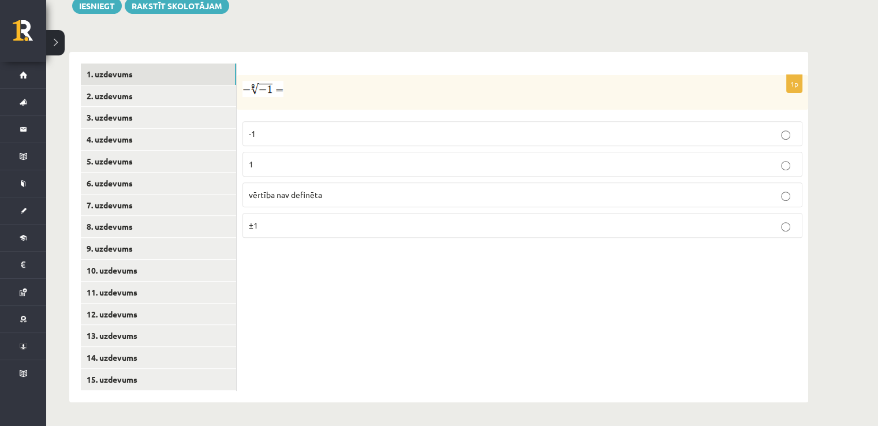
scroll to position [423, 0]
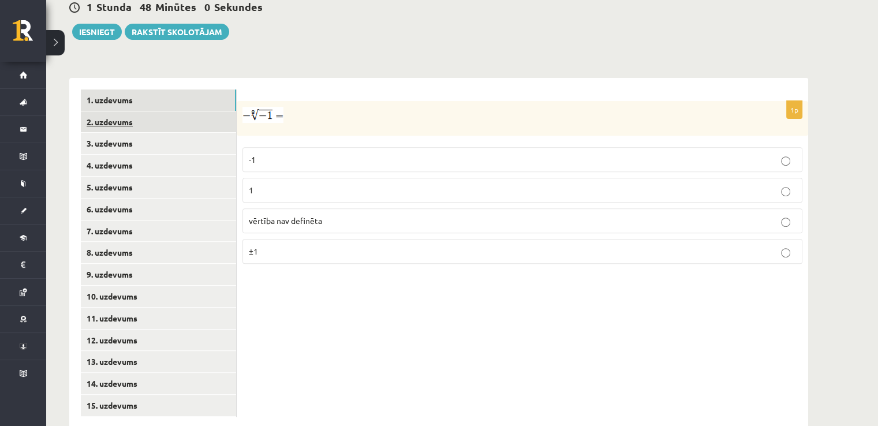
click at [141, 111] on link "2. uzdevums" at bounding box center [158, 121] width 155 height 21
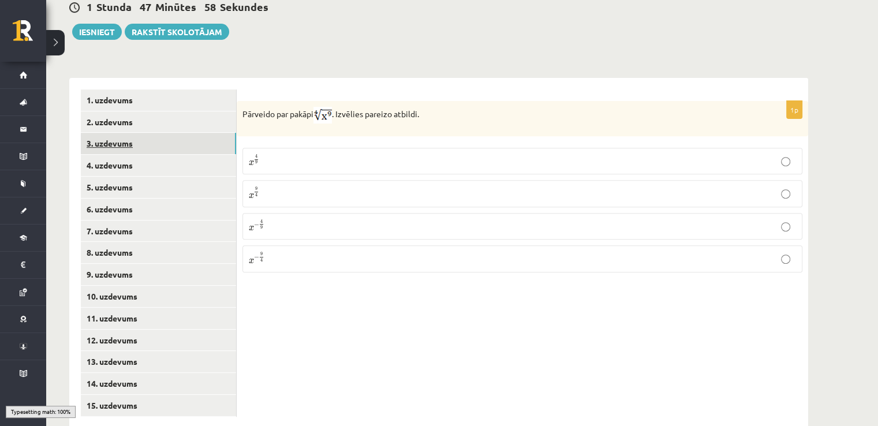
click at [141, 133] on link "3. uzdevums" at bounding box center [158, 143] width 155 height 21
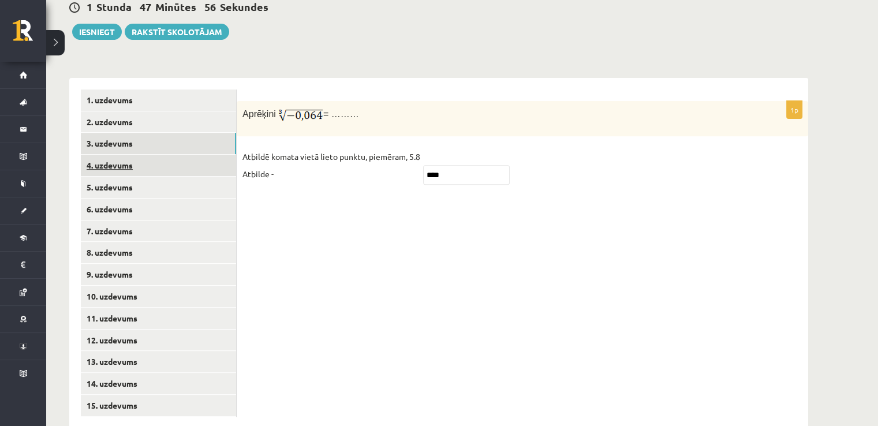
click at [154, 155] on link "4. uzdevums" at bounding box center [158, 165] width 155 height 21
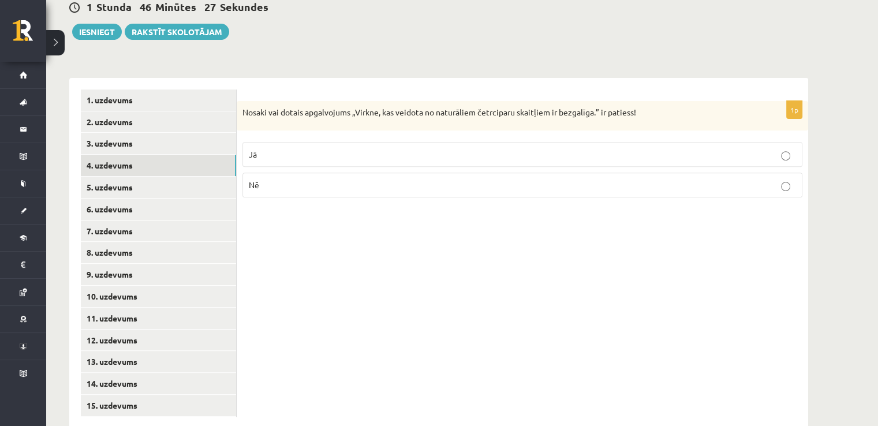
click at [280, 179] on p "Nē" at bounding box center [523, 185] width 548 height 12
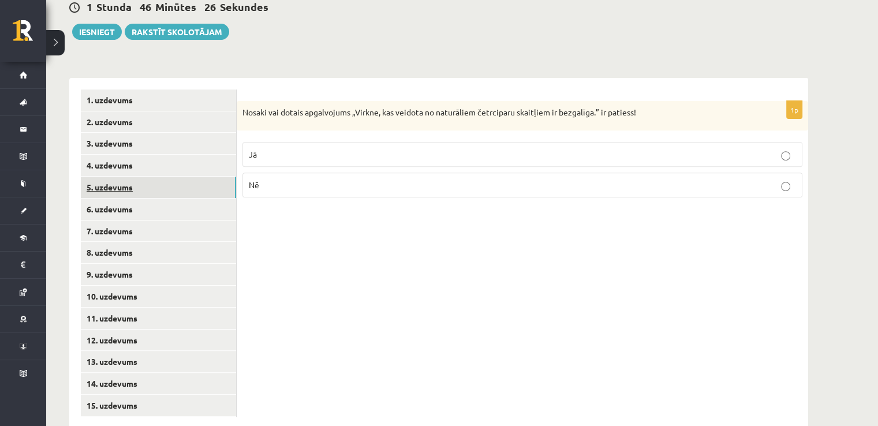
click at [217, 177] on link "5. uzdevums" at bounding box center [158, 187] width 155 height 21
click at [291, 150] on p "Jā" at bounding box center [523, 156] width 548 height 12
click at [176, 199] on link "6. uzdevums" at bounding box center [158, 209] width 155 height 21
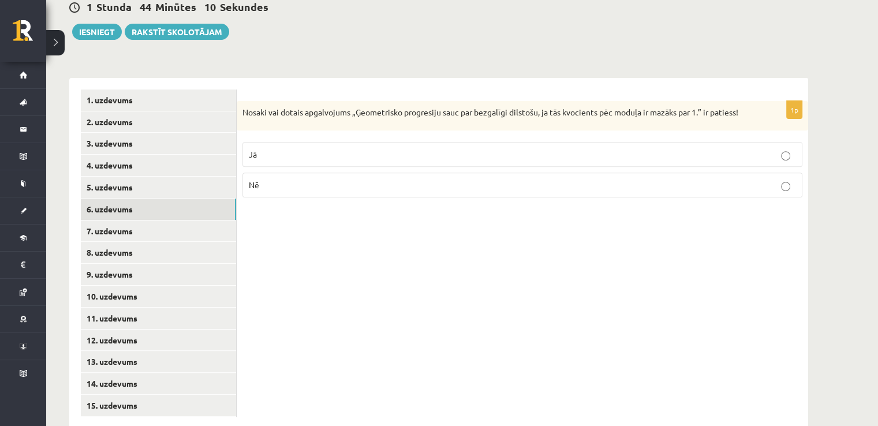
click at [614, 148] on p "Jā" at bounding box center [523, 154] width 548 height 12
click at [186, 221] on link "7. uzdevums" at bounding box center [158, 231] width 155 height 21
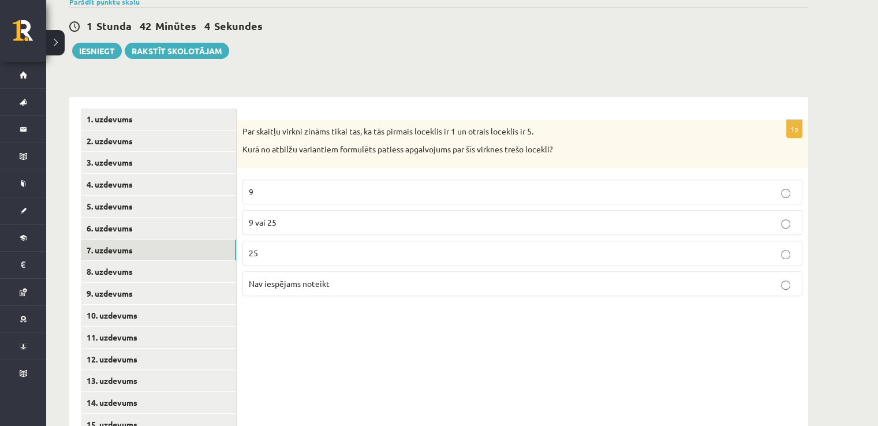
scroll to position [399, 0]
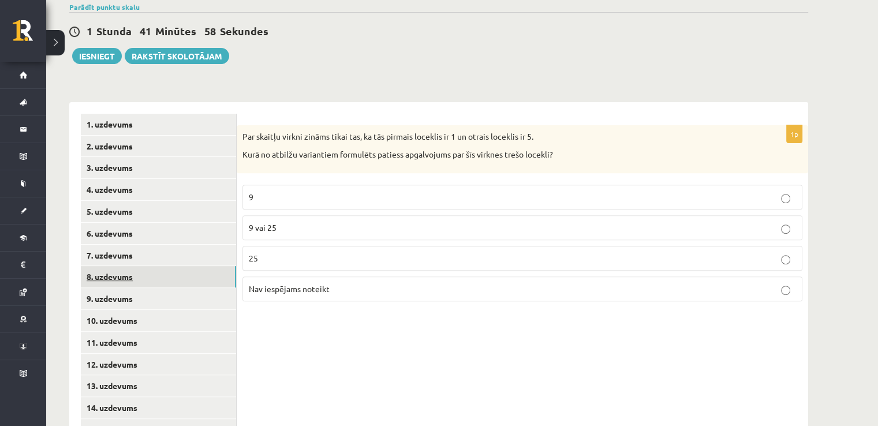
click at [211, 266] on link "8. uzdevums" at bounding box center [158, 276] width 155 height 21
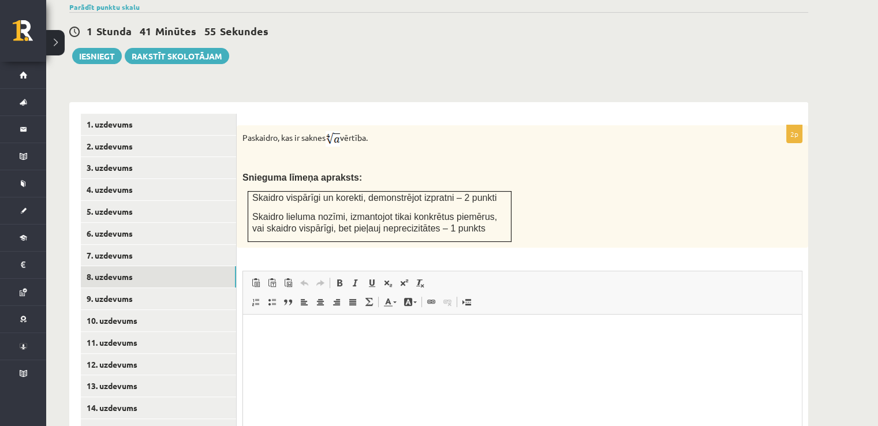
scroll to position [0, 0]
click at [136, 288] on link "9. uzdevums" at bounding box center [158, 298] width 155 height 21
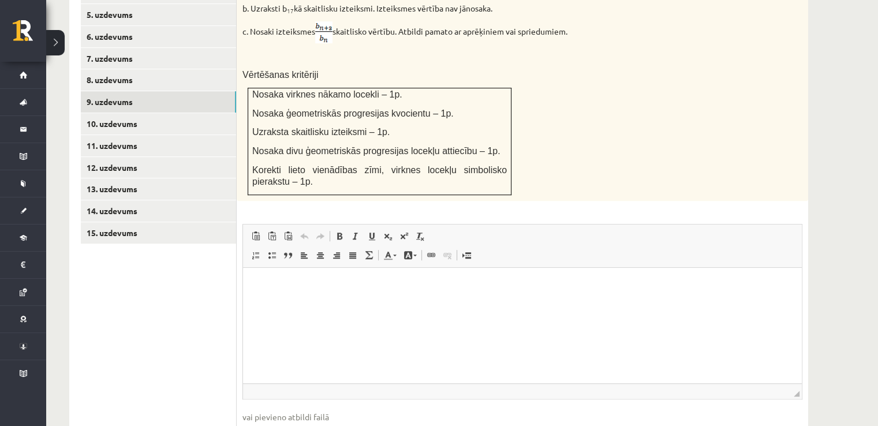
scroll to position [585, 0]
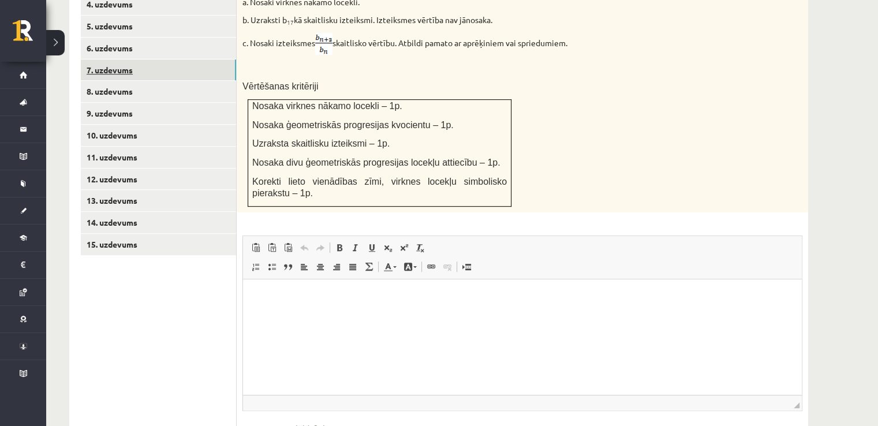
click at [135, 59] on link "7. uzdevums" at bounding box center [158, 69] width 155 height 21
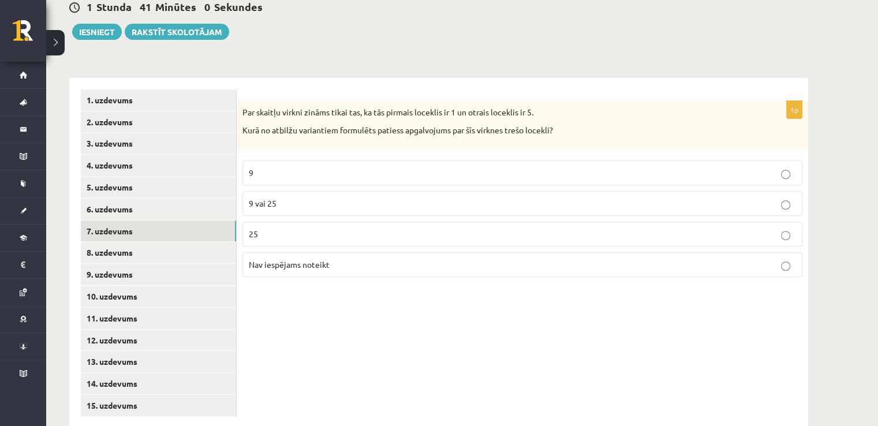
click at [749, 259] on p "Nav iespējams noteikt" at bounding box center [523, 265] width 548 height 12
click at [199, 242] on link "8. uzdevums" at bounding box center [158, 252] width 155 height 21
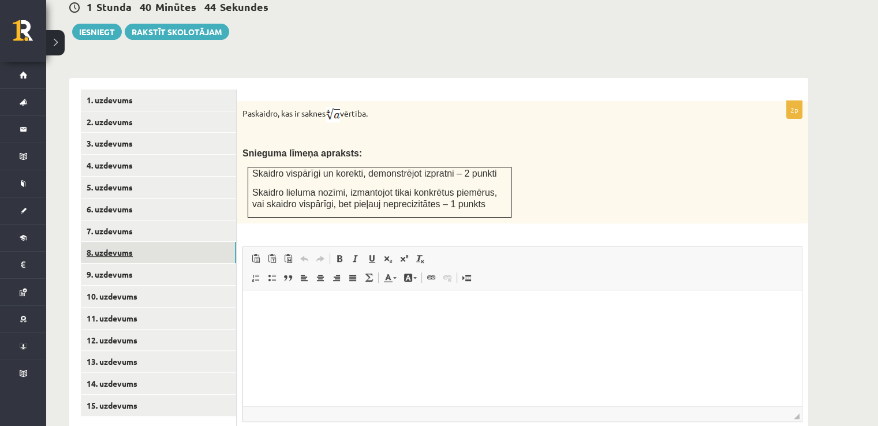
scroll to position [0, 0]
click at [195, 264] on link "9. uzdevums" at bounding box center [158, 274] width 155 height 21
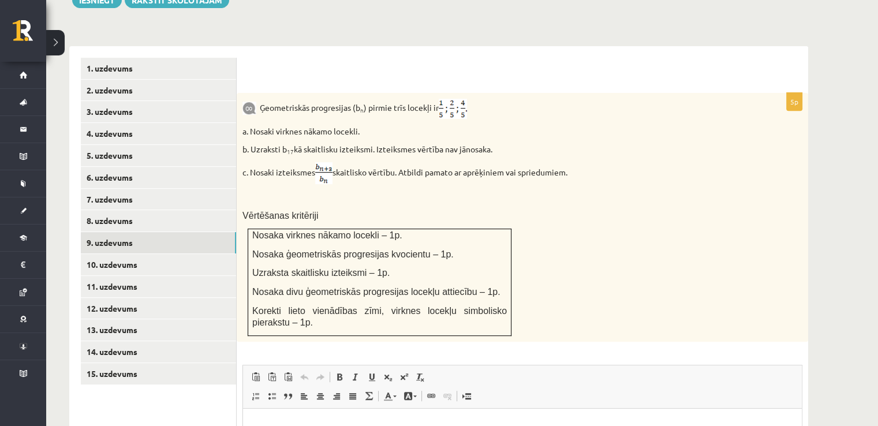
scroll to position [403, 0]
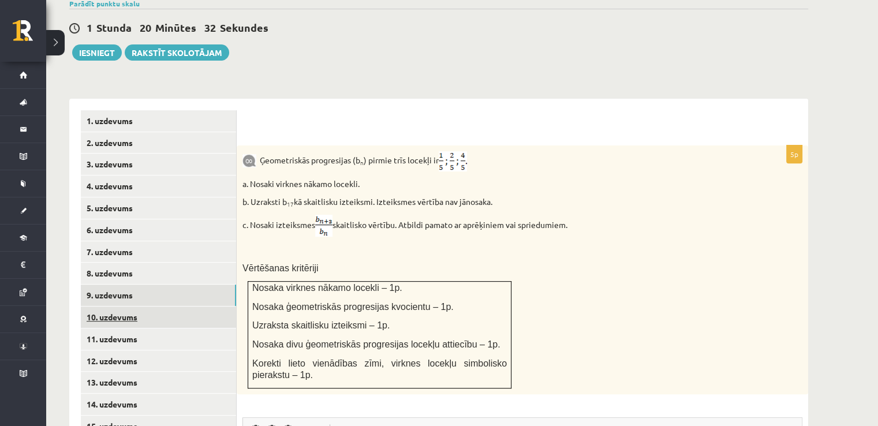
click at [208, 307] on link "10. uzdevums" at bounding box center [158, 317] width 155 height 21
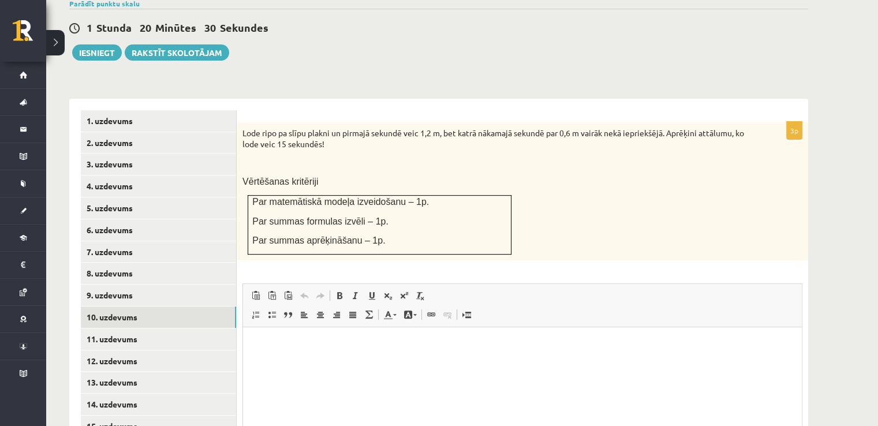
scroll to position [0, 0]
click at [181, 329] on link "11. uzdevums" at bounding box center [158, 339] width 155 height 21
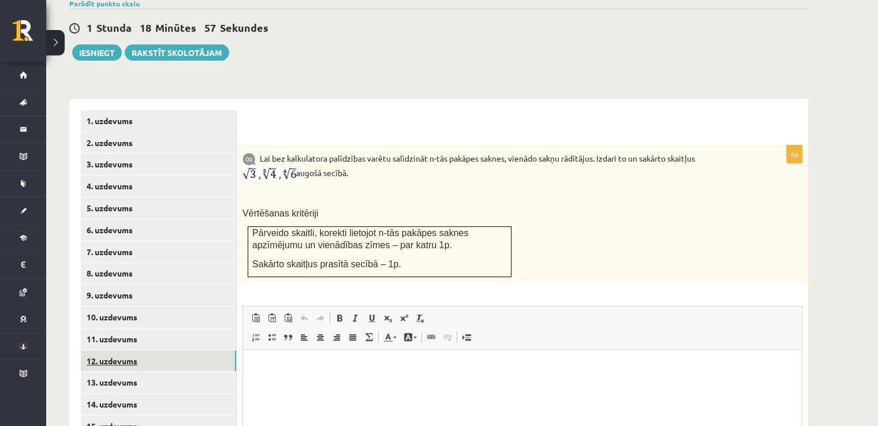
click at [111, 351] on link "12. uzdevums" at bounding box center [158, 361] width 155 height 21
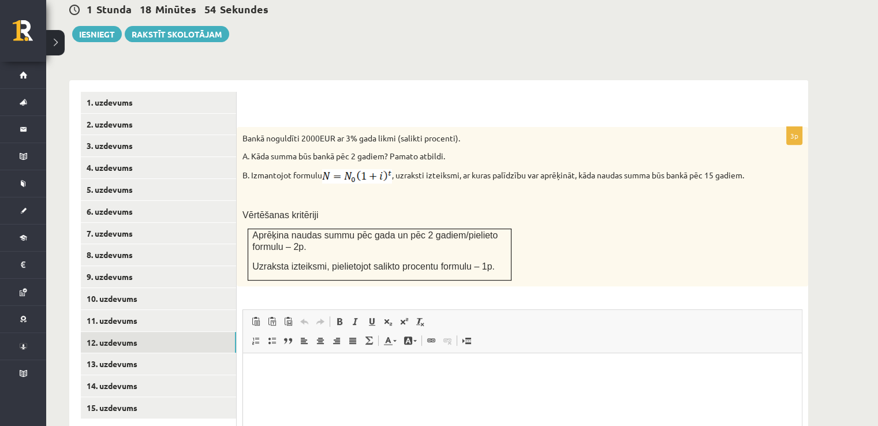
scroll to position [423, 0]
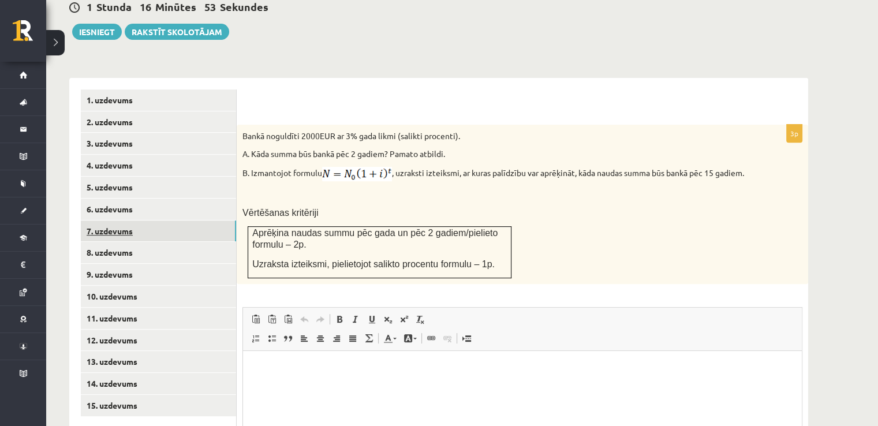
click at [165, 221] on link "7. uzdevums" at bounding box center [158, 231] width 155 height 21
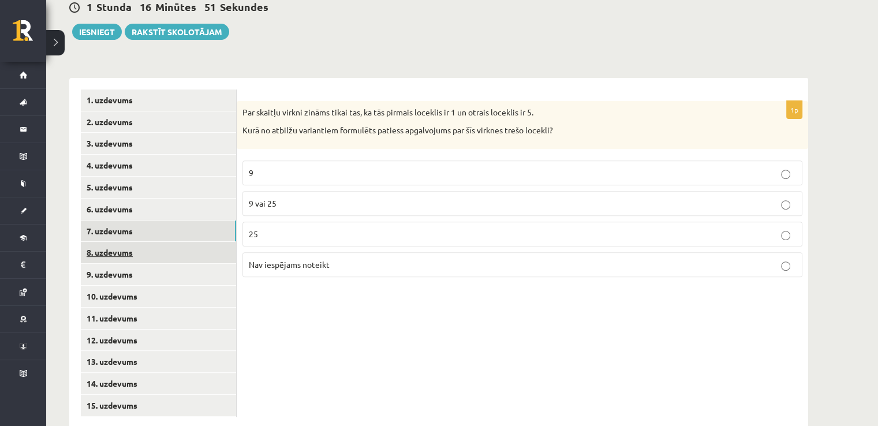
click at [165, 242] on link "8. uzdevums" at bounding box center [158, 252] width 155 height 21
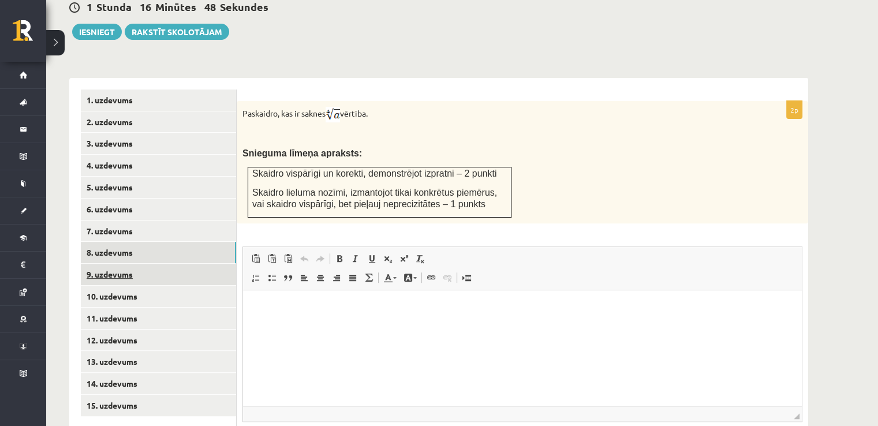
scroll to position [0, 0]
click at [176, 264] on link "9. uzdevums" at bounding box center [158, 274] width 155 height 21
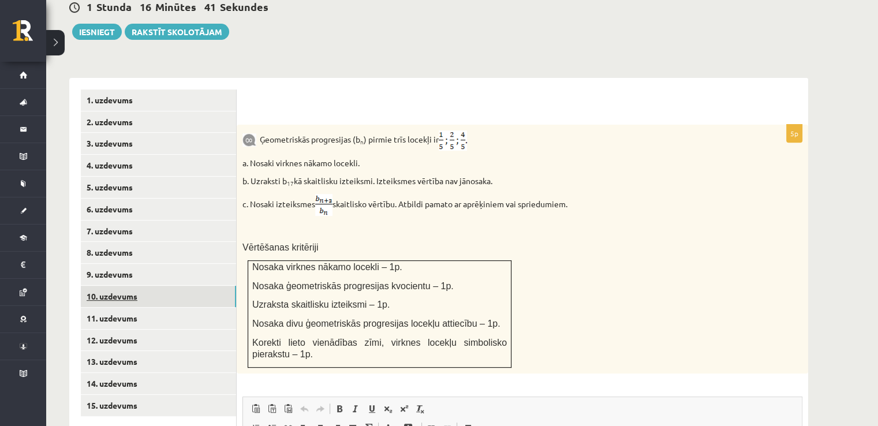
click at [173, 286] on link "10. uzdevums" at bounding box center [158, 296] width 155 height 21
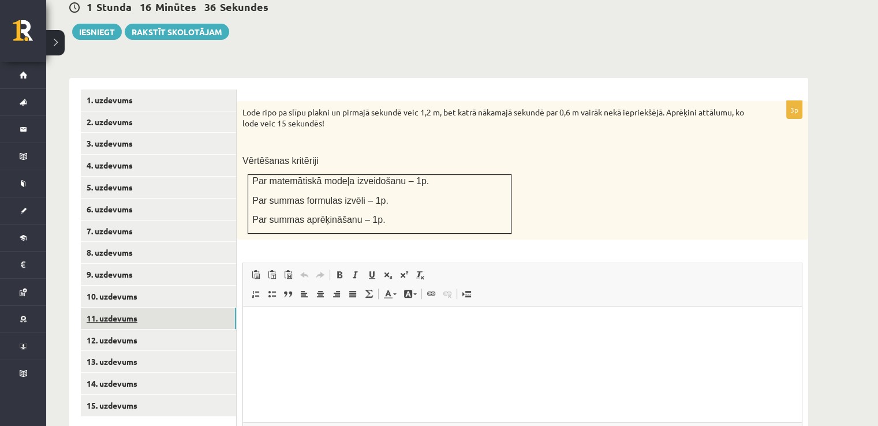
click at [168, 308] on link "11. uzdevums" at bounding box center [158, 318] width 155 height 21
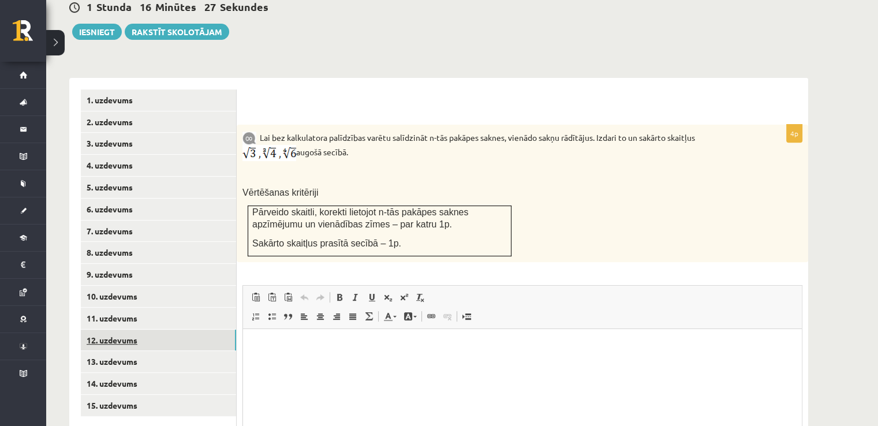
click at [161, 330] on link "12. uzdevums" at bounding box center [158, 340] width 155 height 21
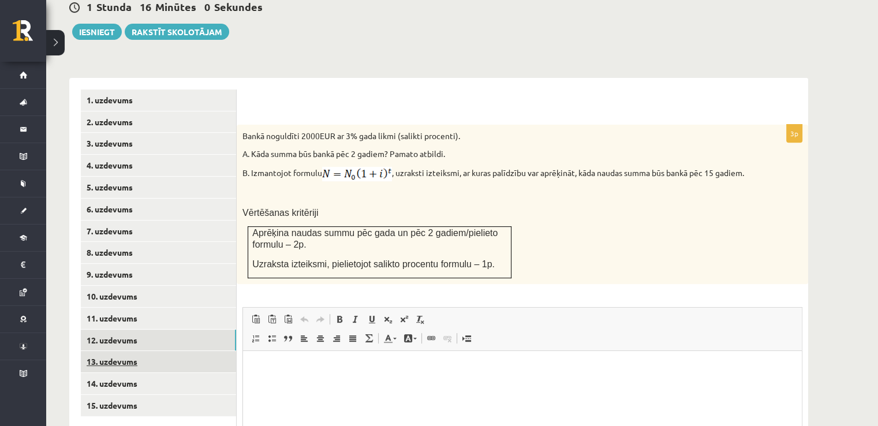
click at [132, 351] on link "13. uzdevums" at bounding box center [158, 361] width 155 height 21
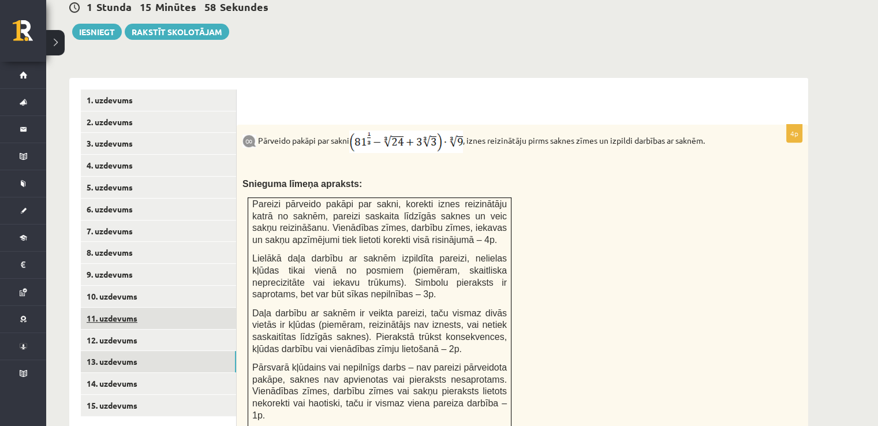
click at [131, 308] on link "11. uzdevums" at bounding box center [158, 318] width 155 height 21
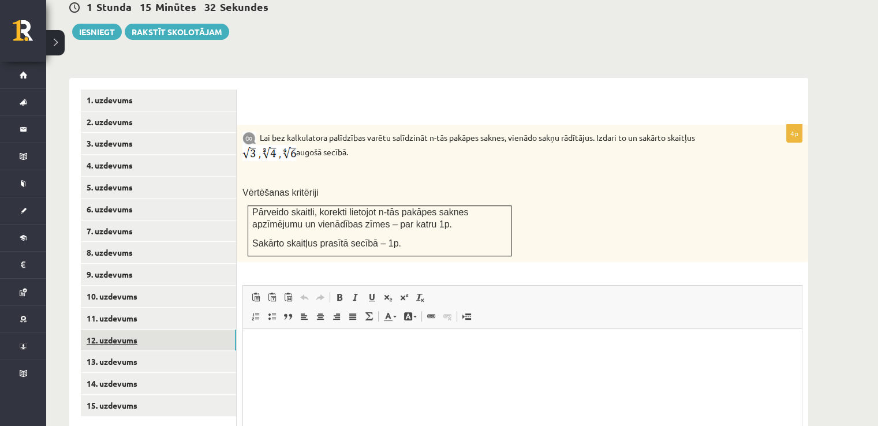
click at [113, 330] on link "12. uzdevums" at bounding box center [158, 340] width 155 height 21
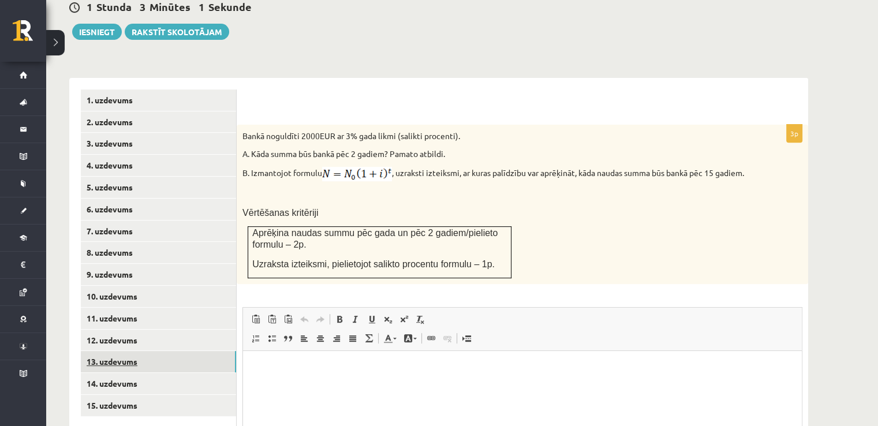
click at [196, 351] on link "13. uzdevums" at bounding box center [158, 361] width 155 height 21
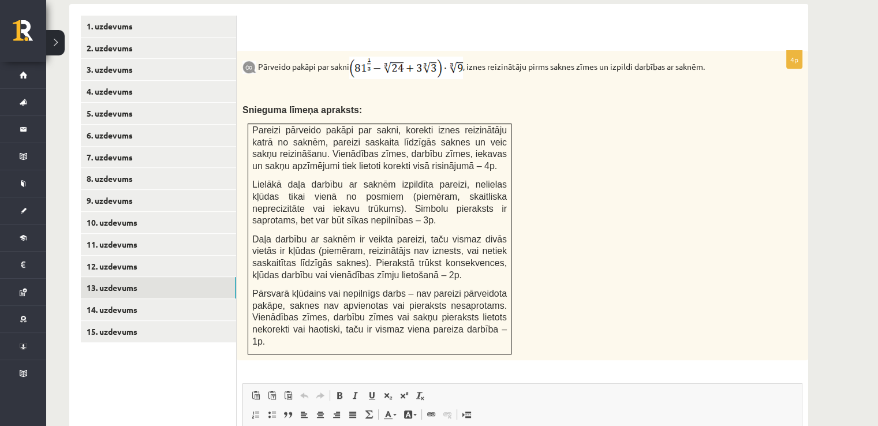
scroll to position [490, 0]
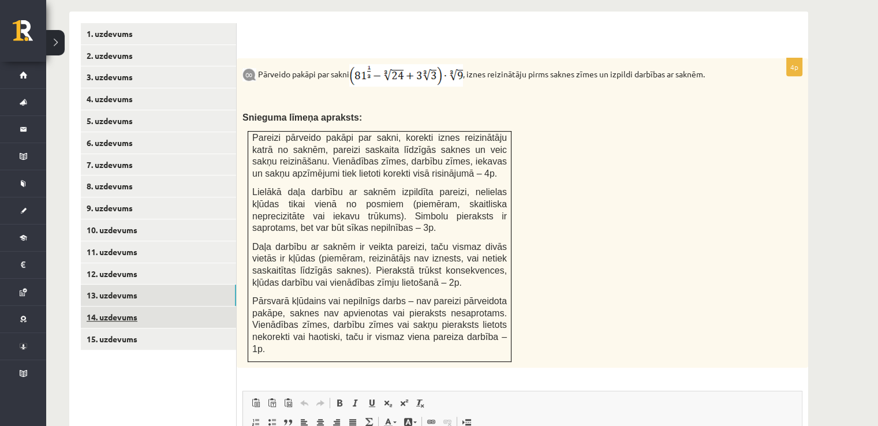
click at [150, 307] on link "14. uzdevums" at bounding box center [158, 317] width 155 height 21
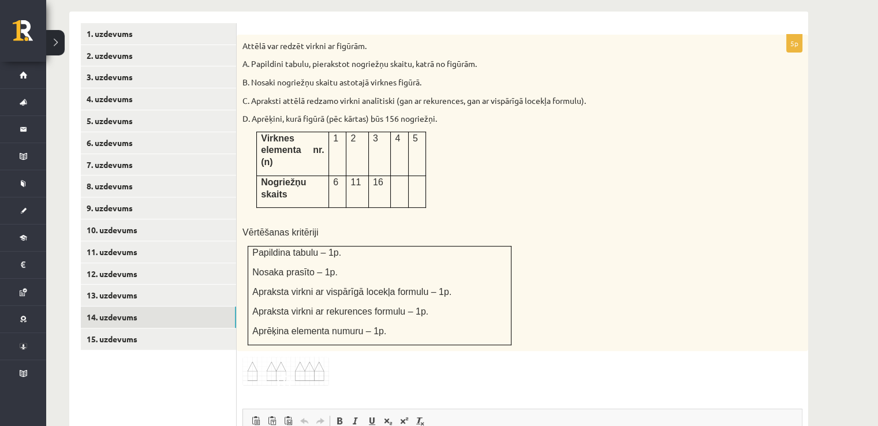
scroll to position [0, 0]
click at [291, 375] on span at bounding box center [286, 384] width 18 height 18
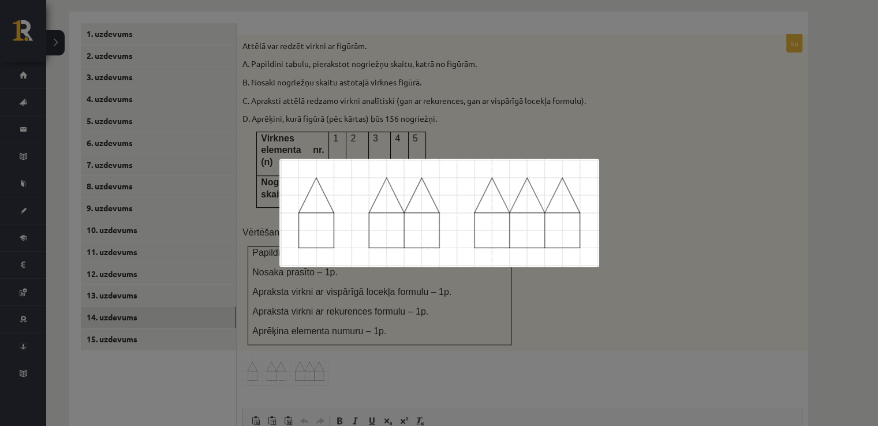
click at [393, 335] on div at bounding box center [439, 213] width 878 height 426
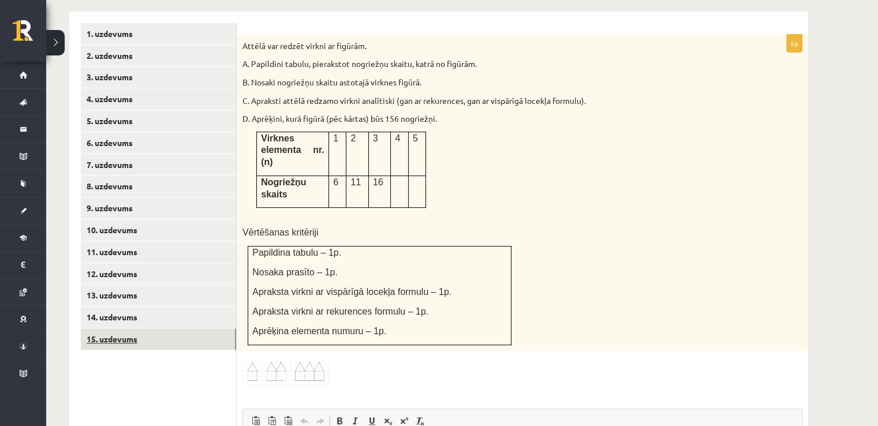
click at [183, 329] on link "15. uzdevums" at bounding box center [158, 339] width 155 height 21
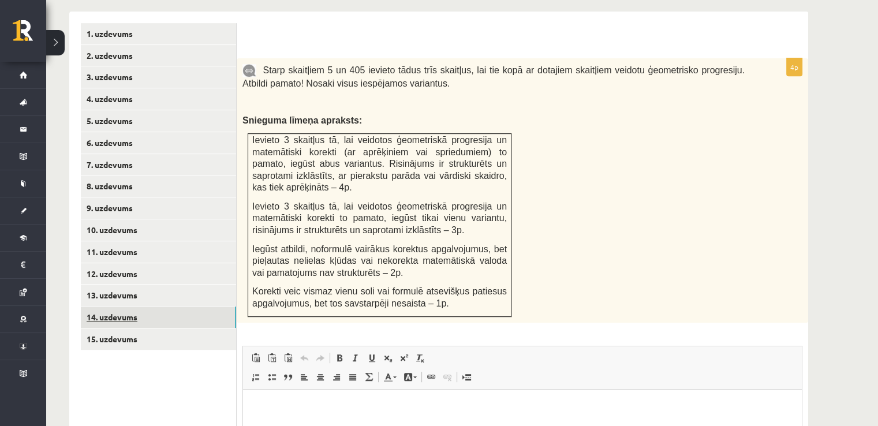
click at [179, 307] on link "14. uzdevums" at bounding box center [158, 317] width 155 height 21
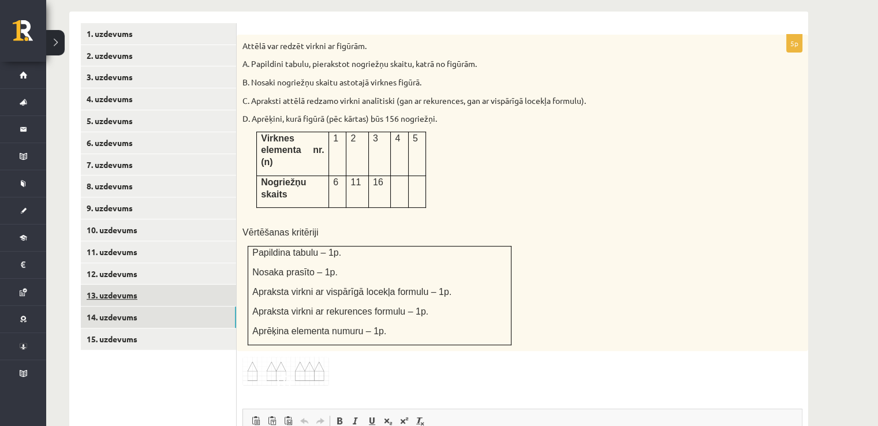
click at [174, 285] on link "13. uzdevums" at bounding box center [158, 295] width 155 height 21
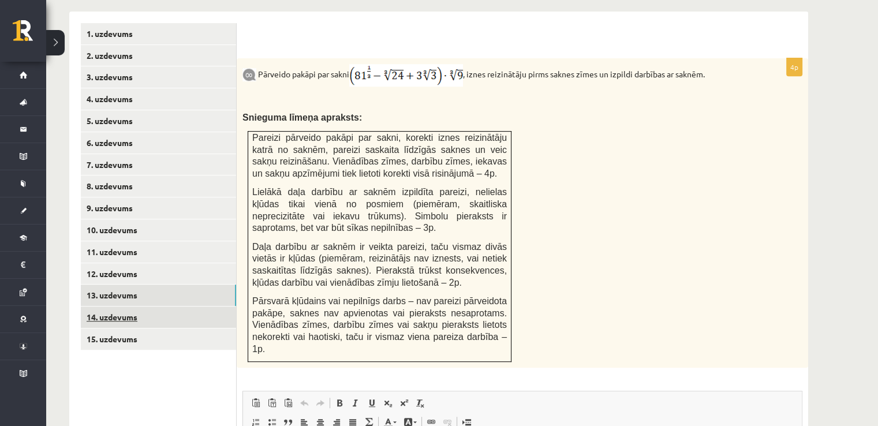
click at [114, 307] on link "14. uzdevums" at bounding box center [158, 317] width 155 height 21
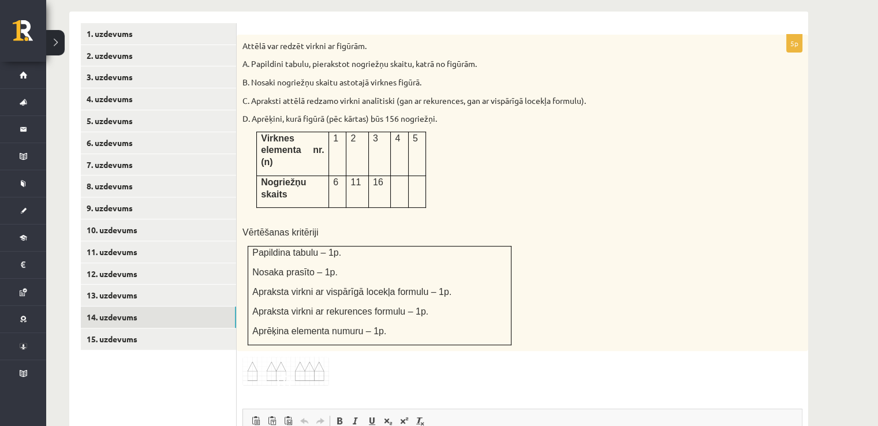
click at [254, 357] on img at bounding box center [286, 371] width 87 height 29
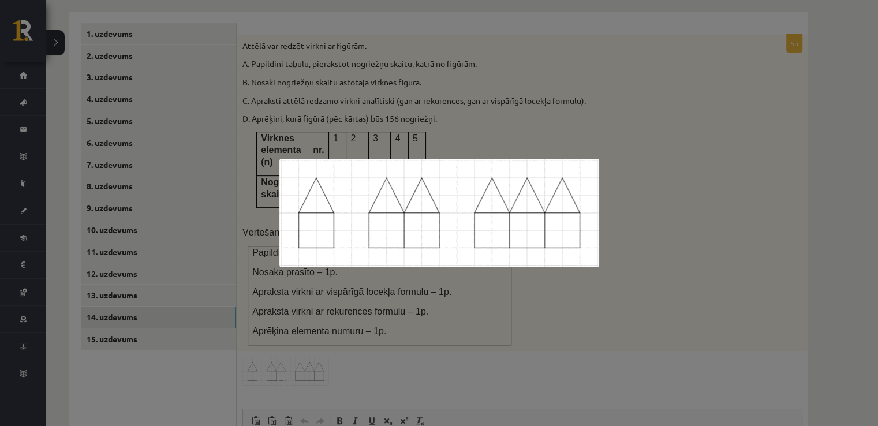
click at [236, 281] on div at bounding box center [439, 213] width 878 height 426
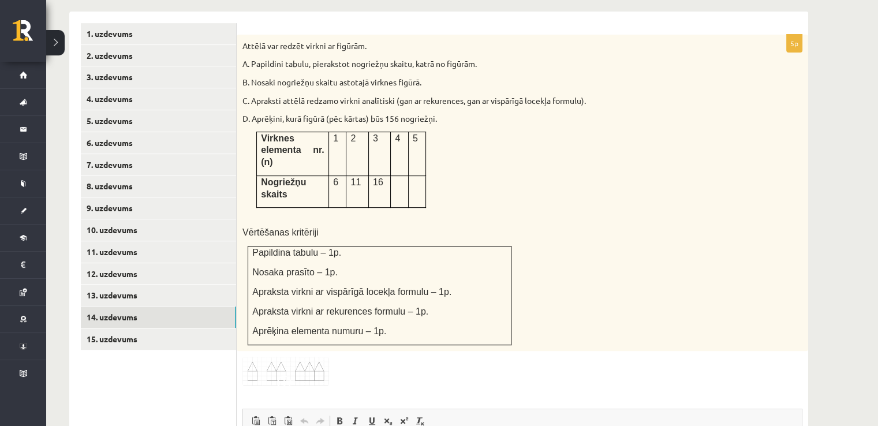
click at [360, 176] on p "11" at bounding box center [357, 182] width 13 height 12
click at [155, 285] on link "13. uzdevums" at bounding box center [158, 295] width 155 height 21
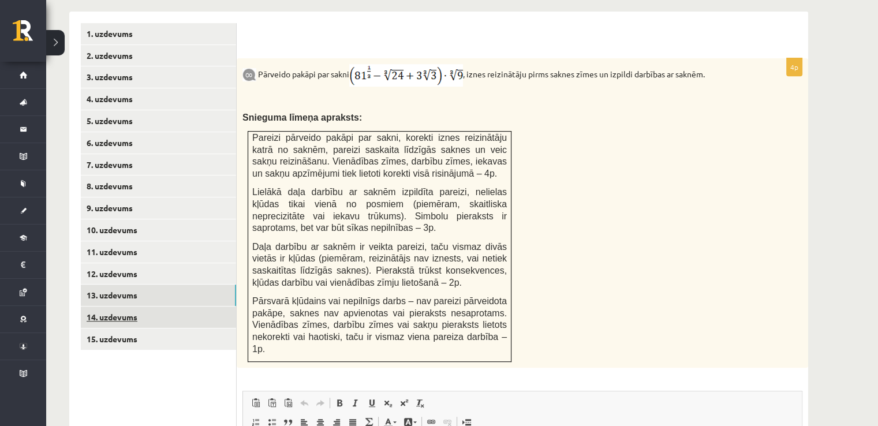
click at [111, 307] on link "14. uzdevums" at bounding box center [158, 317] width 155 height 21
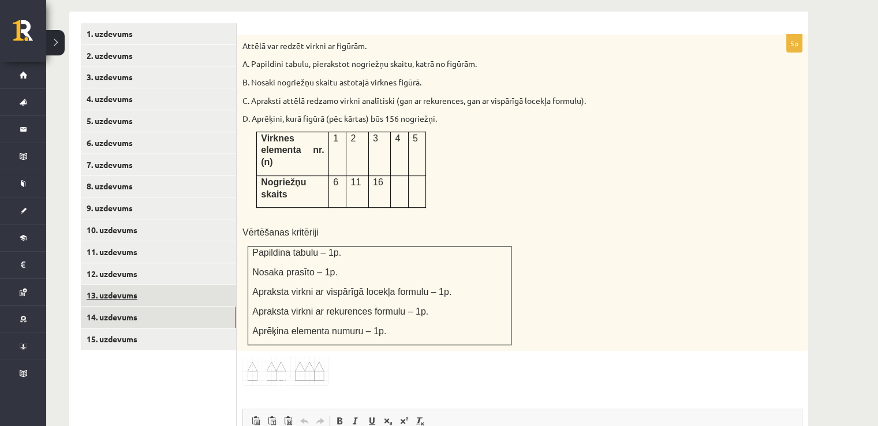
click at [140, 285] on link "13. uzdevums" at bounding box center [158, 295] width 155 height 21
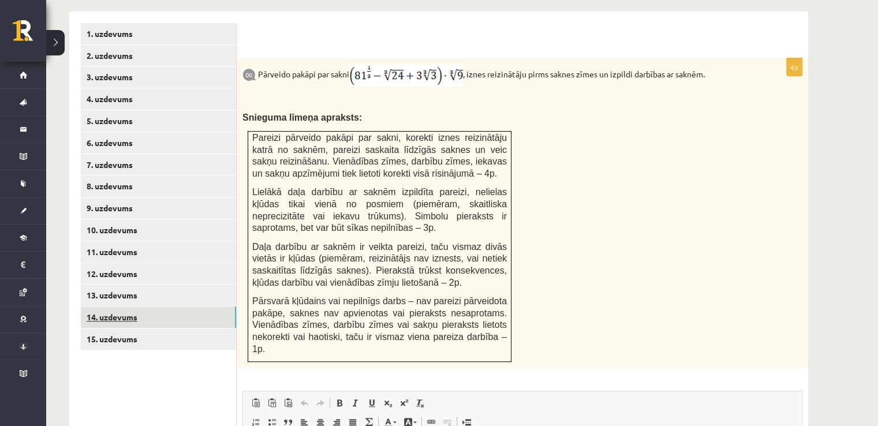
click at [126, 307] on link "14. uzdevums" at bounding box center [158, 317] width 155 height 21
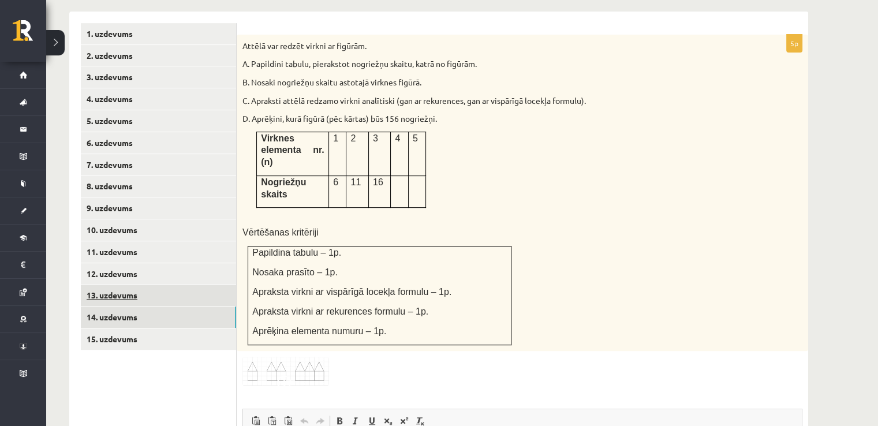
click at [226, 285] on link "13. uzdevums" at bounding box center [158, 295] width 155 height 21
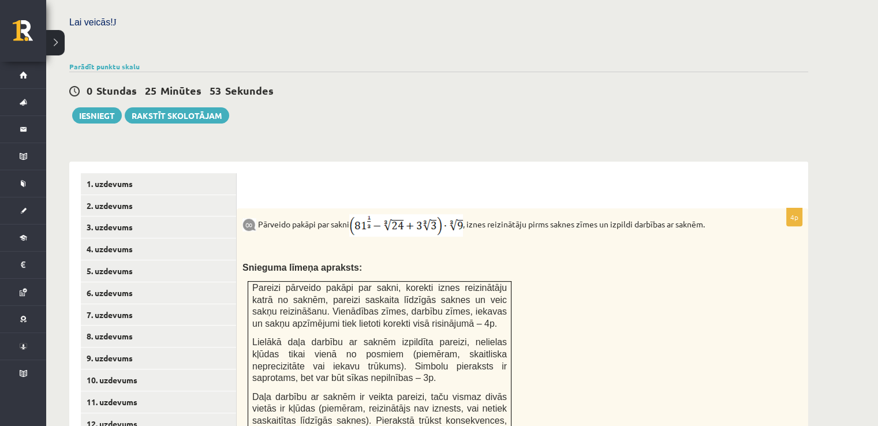
scroll to position [490, 0]
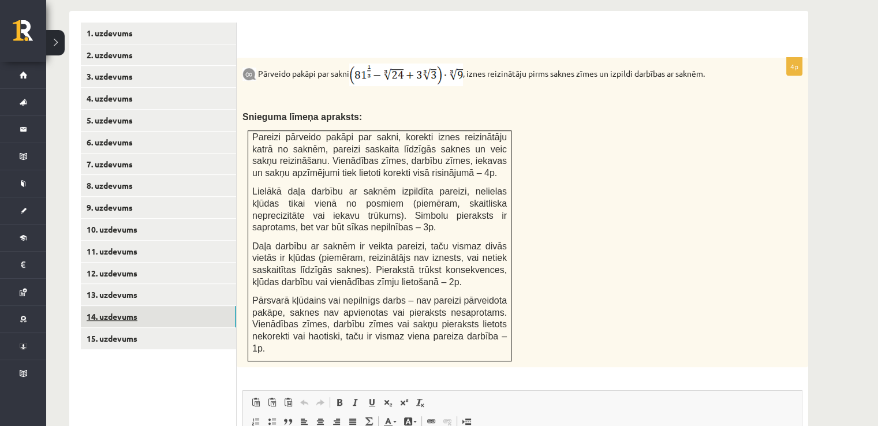
click at [174, 306] on link "14. uzdevums" at bounding box center [158, 316] width 155 height 21
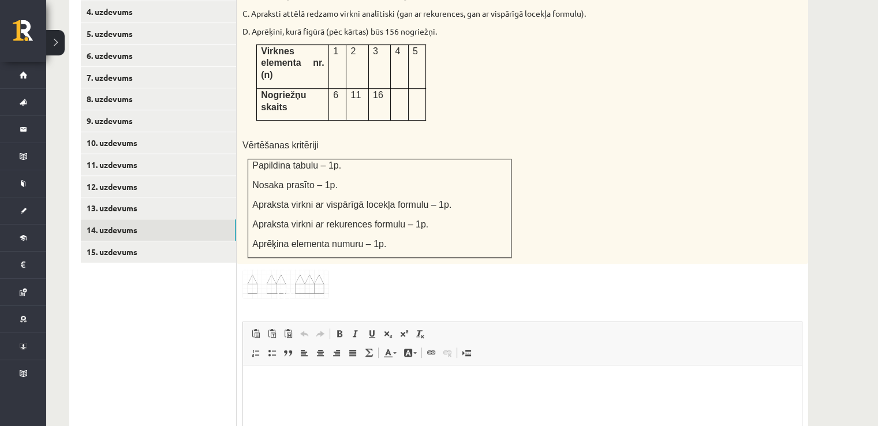
scroll to position [580, 0]
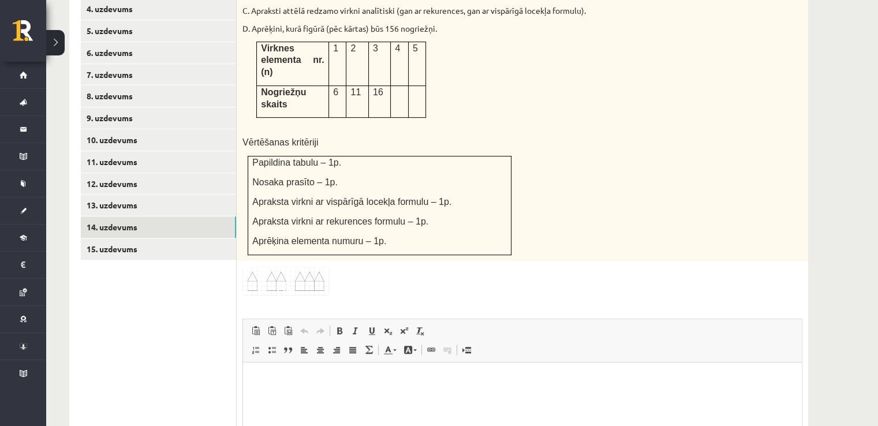
click at [315, 393] on html at bounding box center [522, 380] width 559 height 35
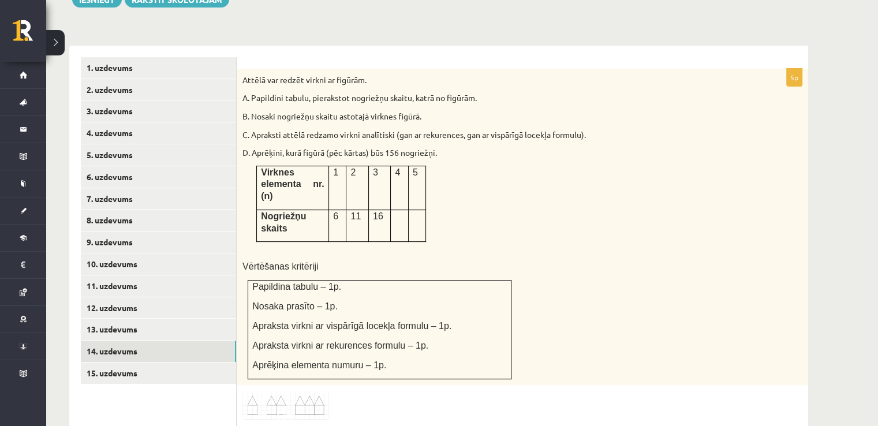
scroll to position [455, 0]
click at [129, 363] on link "15. uzdevums" at bounding box center [158, 373] width 155 height 21
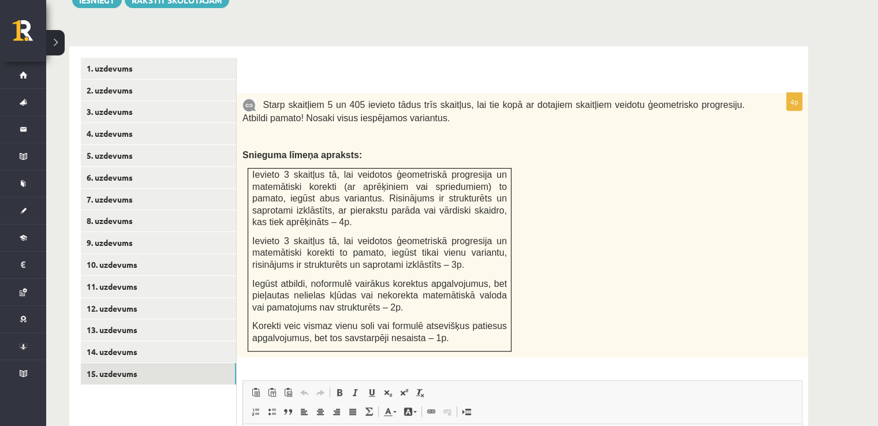
scroll to position [0, 0]
click at [126, 319] on link "13. uzdevums" at bounding box center [158, 329] width 155 height 21
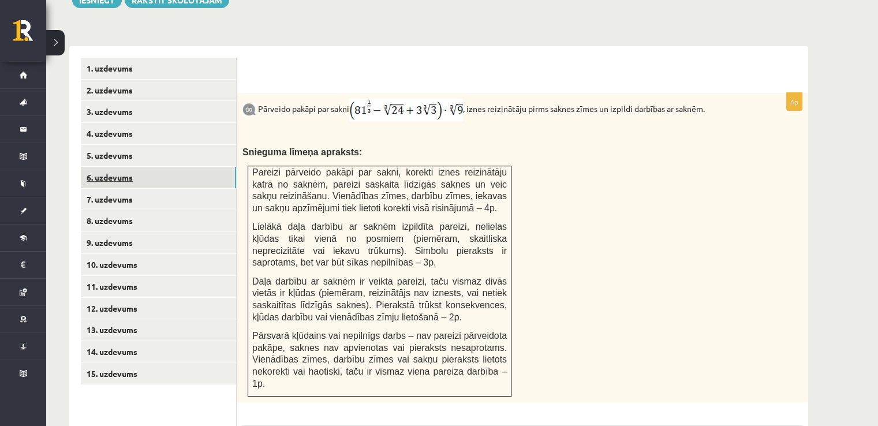
click at [144, 167] on link "6. uzdevums" at bounding box center [158, 177] width 155 height 21
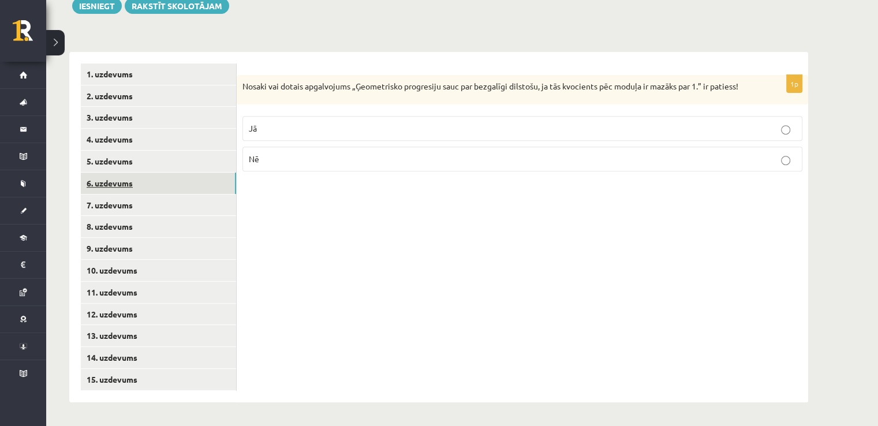
scroll to position [423, 0]
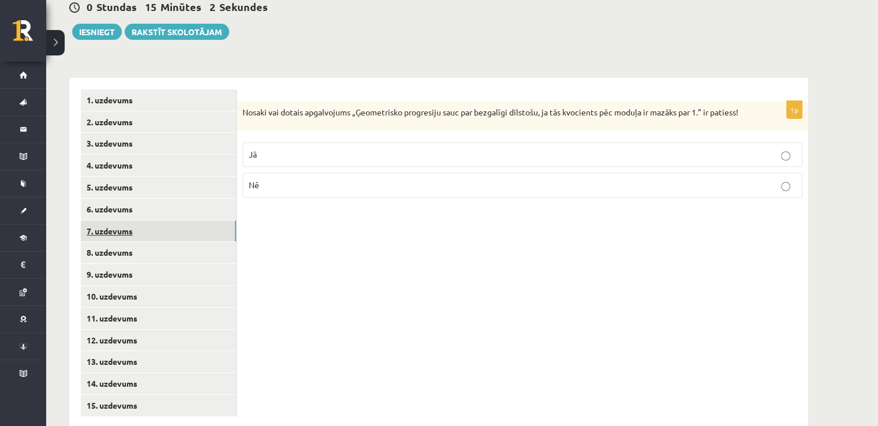
click at [147, 221] on link "7. uzdevums" at bounding box center [158, 231] width 155 height 21
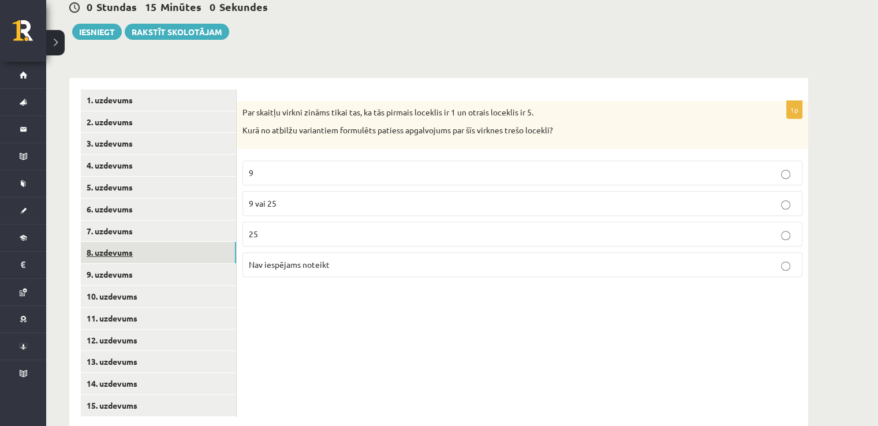
click at [150, 242] on link "8. uzdevums" at bounding box center [158, 252] width 155 height 21
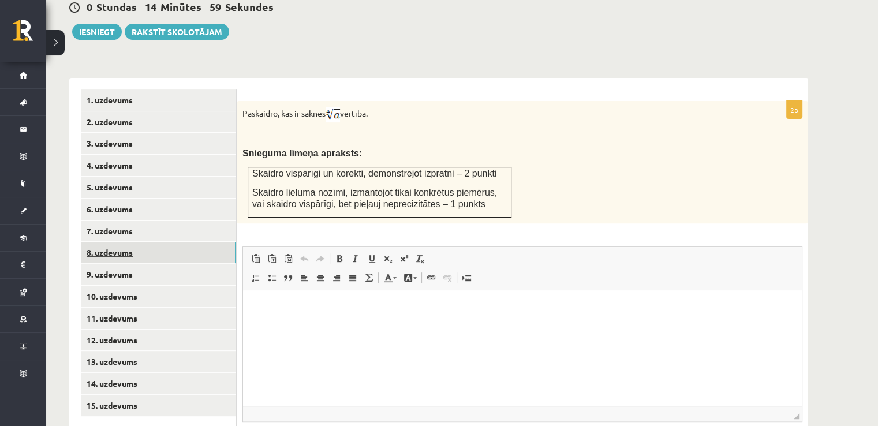
scroll to position [0, 0]
click at [148, 264] on link "9. uzdevums" at bounding box center [158, 274] width 155 height 21
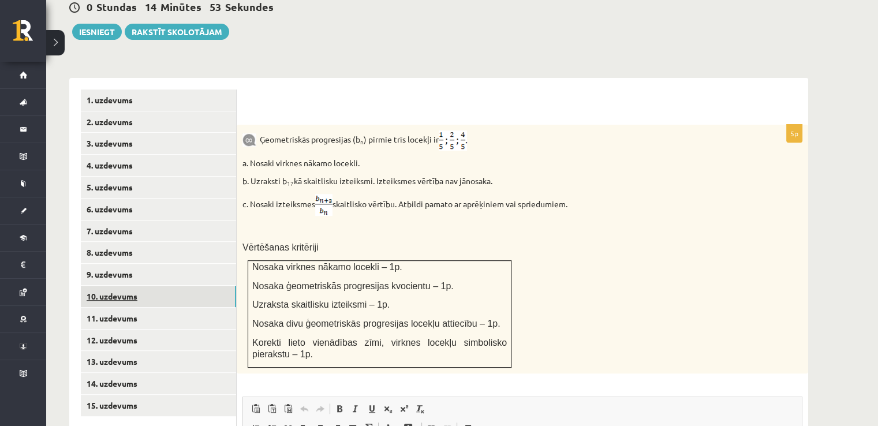
click at [150, 286] on link "10. uzdevums" at bounding box center [158, 296] width 155 height 21
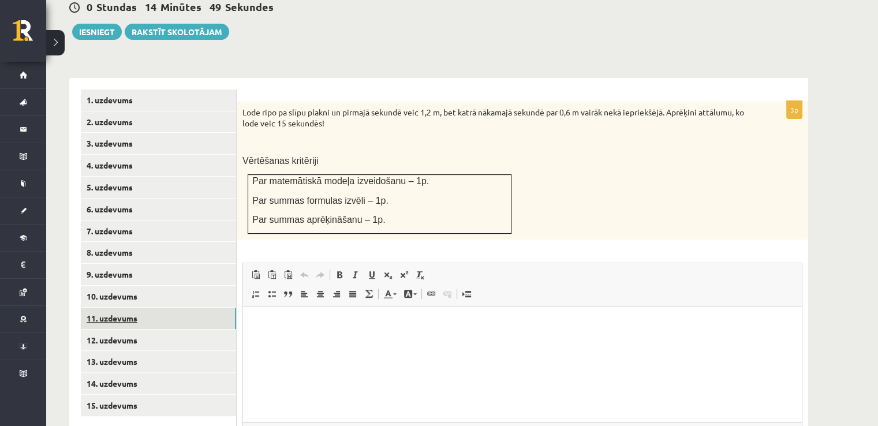
click at [148, 308] on link "11. uzdevums" at bounding box center [158, 318] width 155 height 21
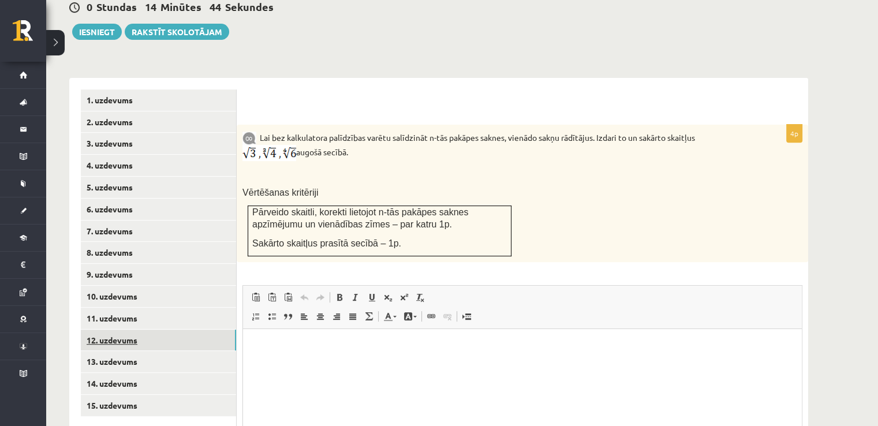
click at [148, 330] on link "12. uzdevums" at bounding box center [158, 340] width 155 height 21
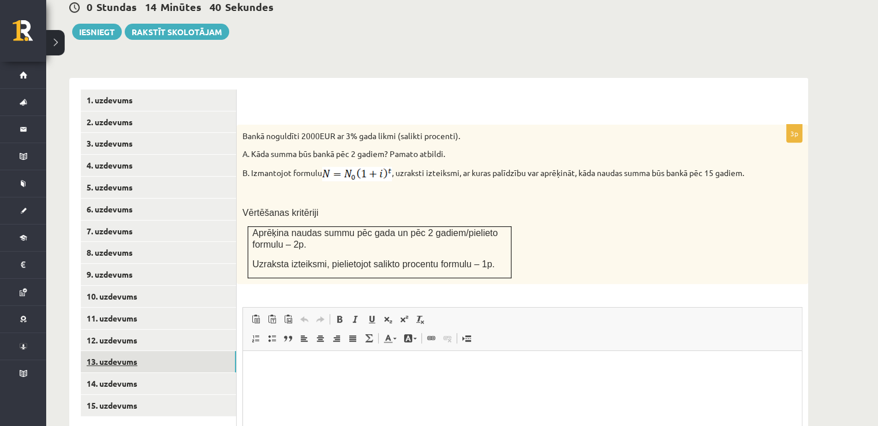
click at [146, 351] on link "13. uzdevums" at bounding box center [158, 361] width 155 height 21
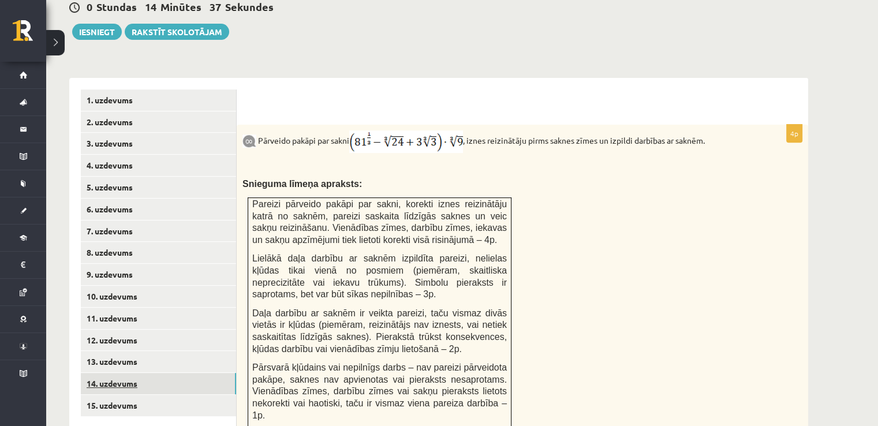
click at [146, 373] on link "14. uzdevums" at bounding box center [158, 383] width 155 height 21
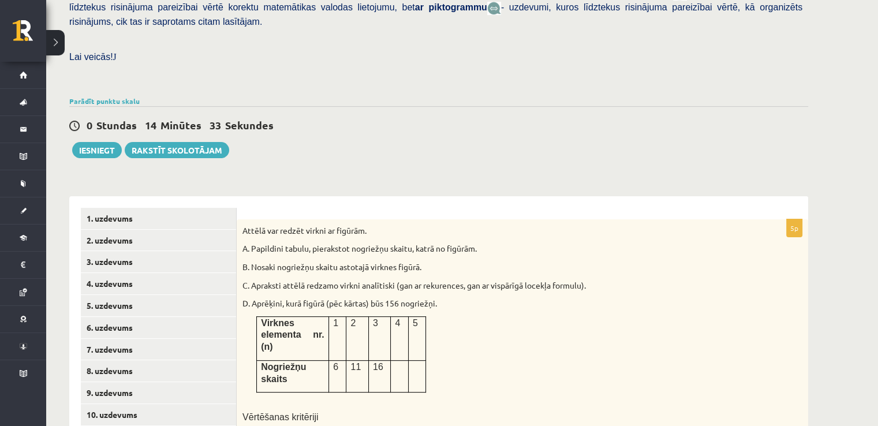
scroll to position [233, 0]
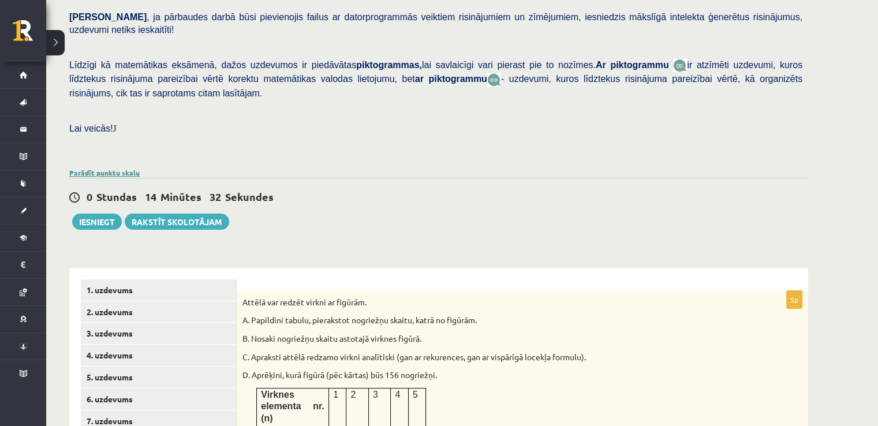
click at [118, 168] on link "Parādīt punktu skalu" at bounding box center [104, 172] width 70 height 9
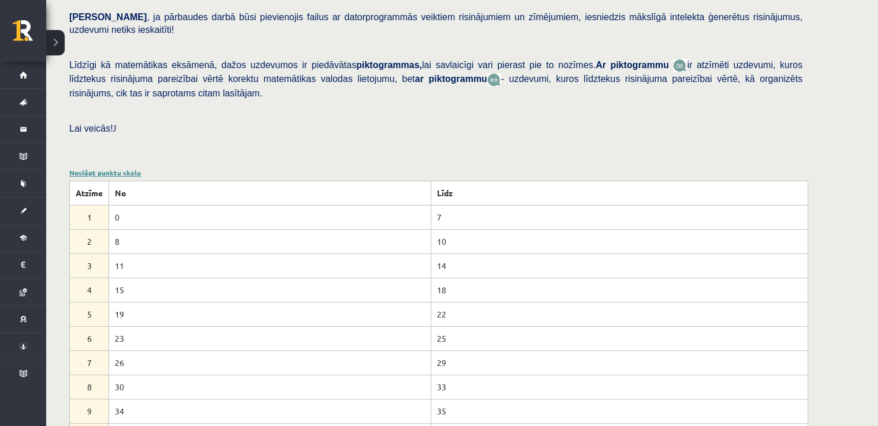
click at [118, 168] on link "Noslēpt punktu skalu" at bounding box center [105, 172] width 72 height 9
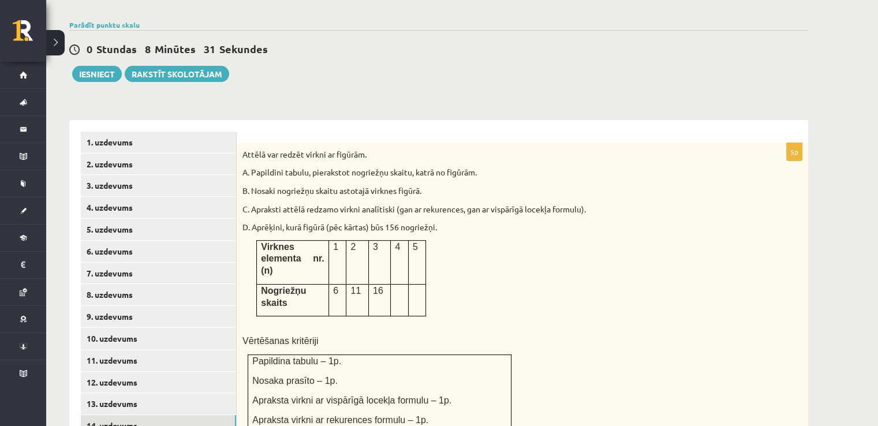
scroll to position [397, 0]
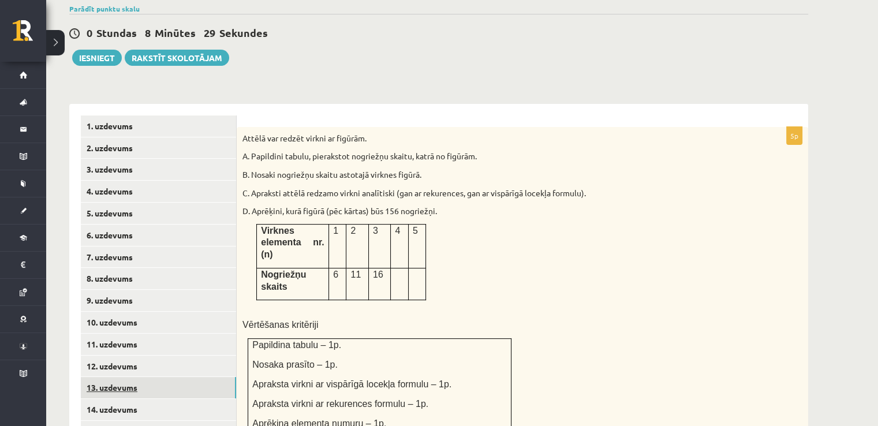
click at [170, 377] on link "13. uzdevums" at bounding box center [158, 387] width 155 height 21
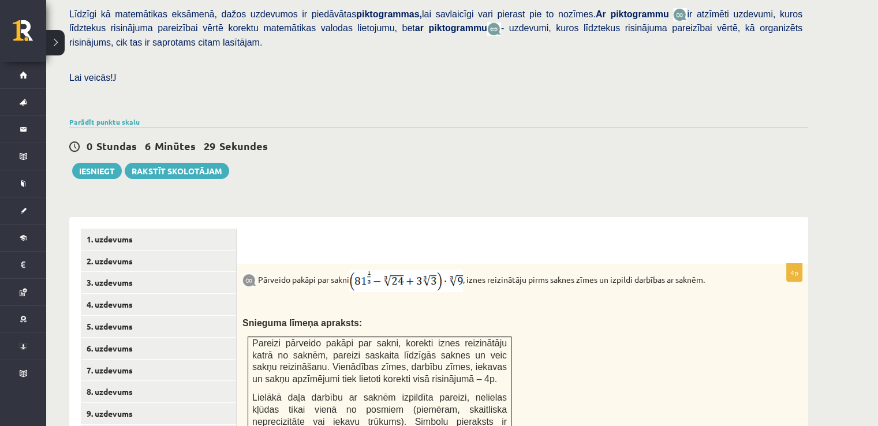
scroll to position [259, 0]
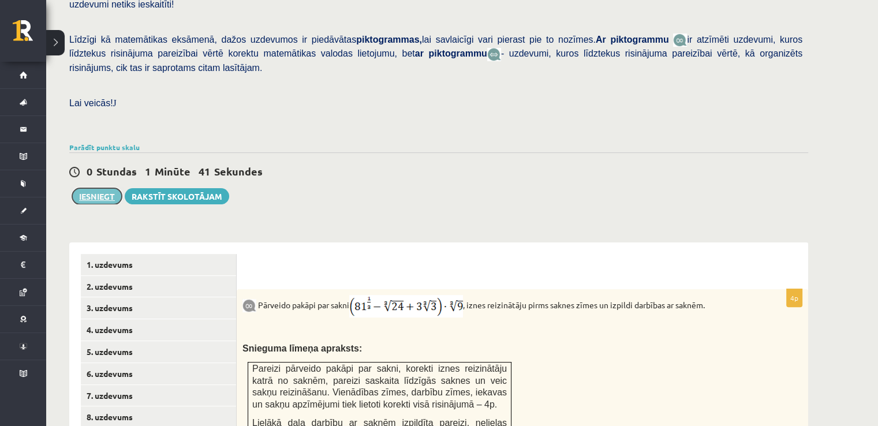
click at [87, 188] on button "Iesniegt" at bounding box center [97, 196] width 50 height 16
click at [104, 188] on button "Iesniegt" at bounding box center [97, 196] width 50 height 16
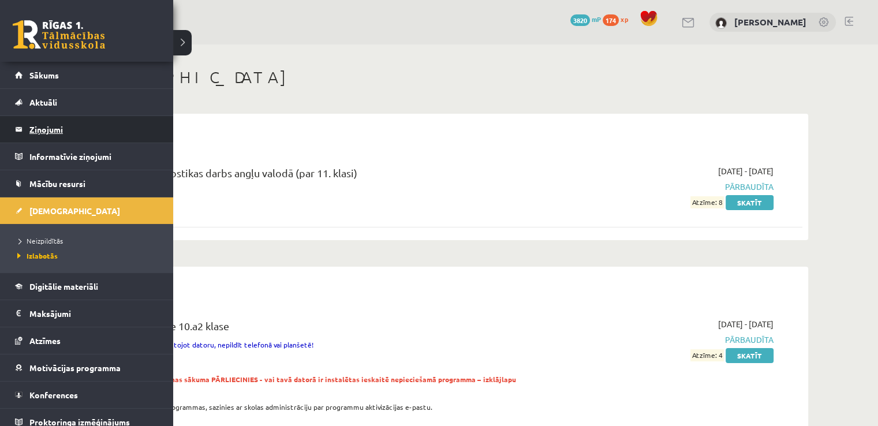
click at [58, 124] on legend "Ziņojumi 0" at bounding box center [93, 129] width 129 height 27
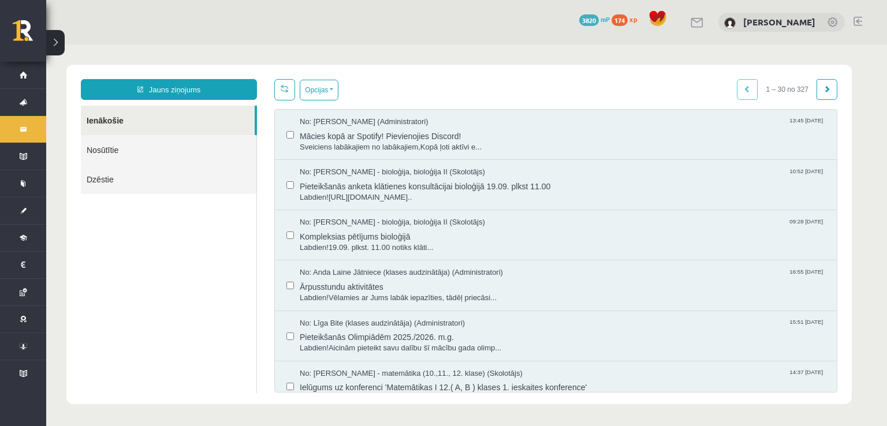
click at [204, 77] on div "Jauns ziņojums Ienākošie Nosūtītie Dzēstie ********* ********* ******* Opcijas …" at bounding box center [458, 235] width 785 height 340
click at [158, 90] on link "Jauns ziņojums" at bounding box center [169, 89] width 176 height 21
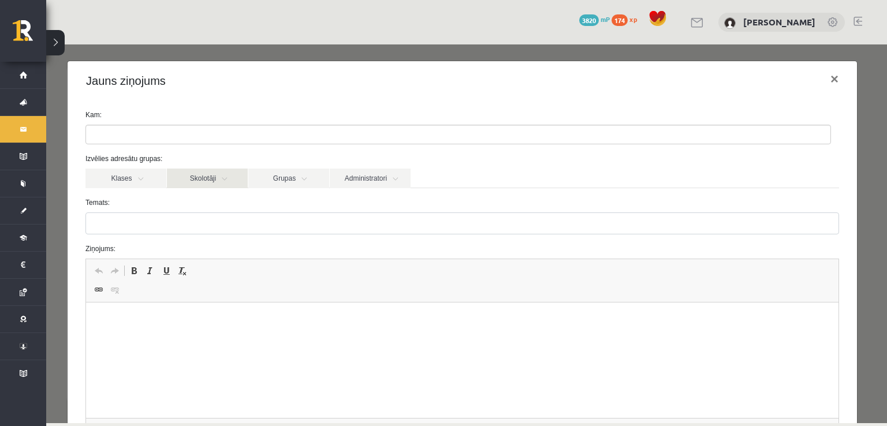
click at [226, 178] on link "Skolotāji" at bounding box center [207, 179] width 81 height 20
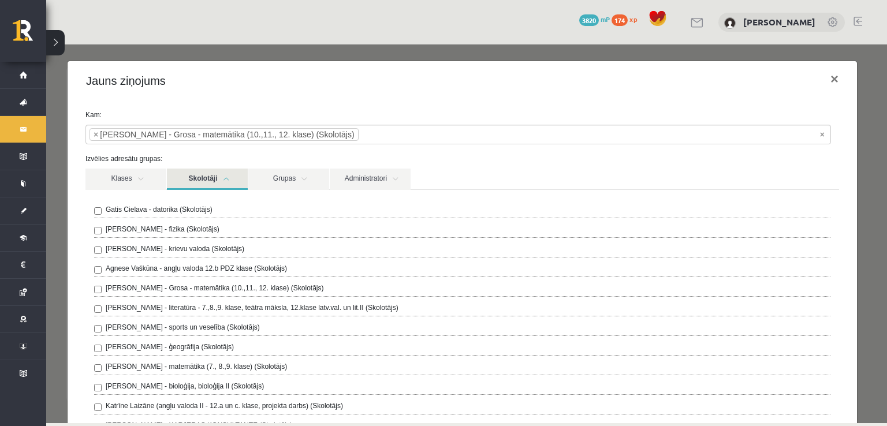
click at [233, 176] on link "Skolotāji" at bounding box center [207, 179] width 81 height 21
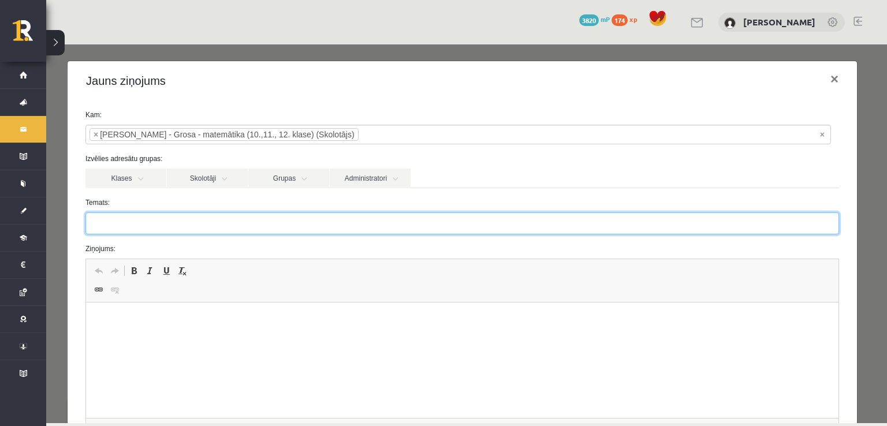
click at [181, 219] on input "Temats:" at bounding box center [462, 224] width 754 height 22
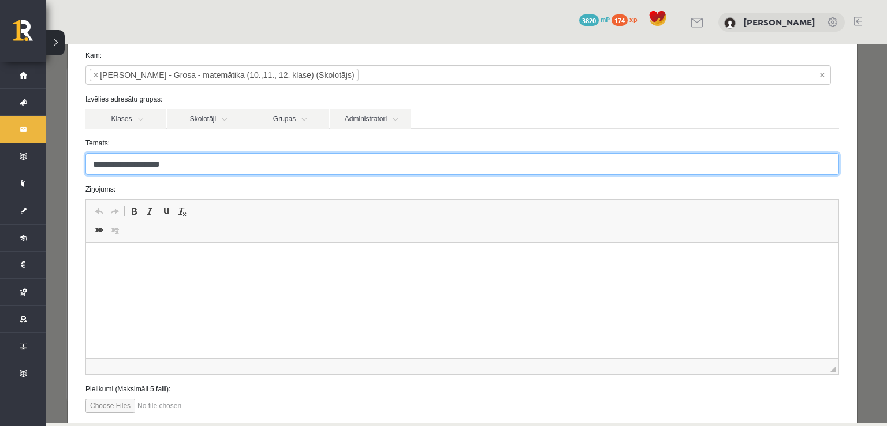
scroll to position [60, 0]
type input "**********"
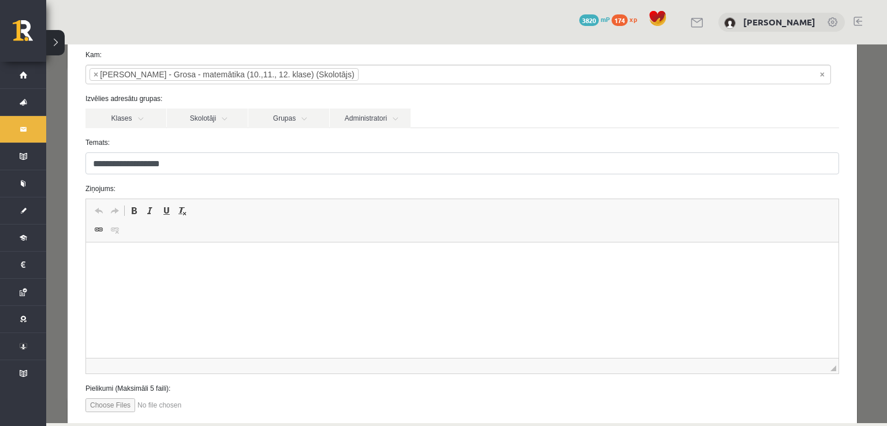
click at [118, 408] on input "file" at bounding box center [150, 406] width 131 height 14
click at [117, 402] on input "file" at bounding box center [150, 406] width 131 height 14
click at [121, 407] on input "file" at bounding box center [150, 406] width 131 height 14
type input "**********"
click at [213, 267] on html at bounding box center [462, 260] width 753 height 35
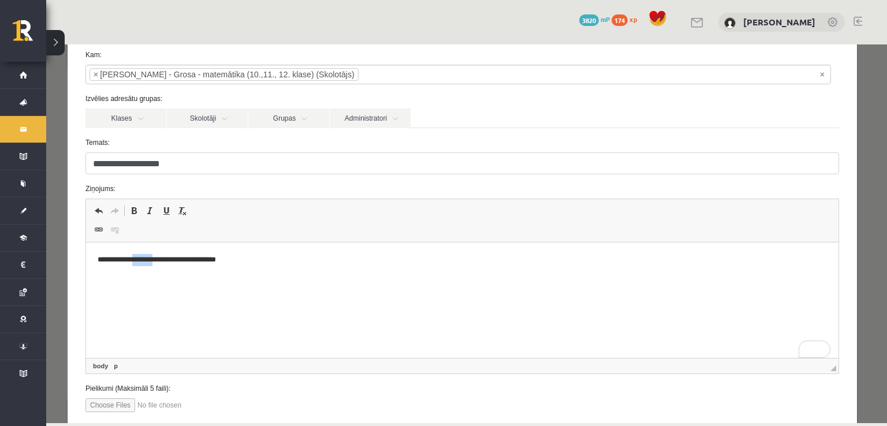
drag, startPoint x: 158, startPoint y: 259, endPoint x: 138, endPoint y: 260, distance: 19.7
click at [138, 260] on p "**********" at bounding box center [459, 260] width 722 height 12
click at [216, 260] on p "**********" at bounding box center [459, 260] width 722 height 12
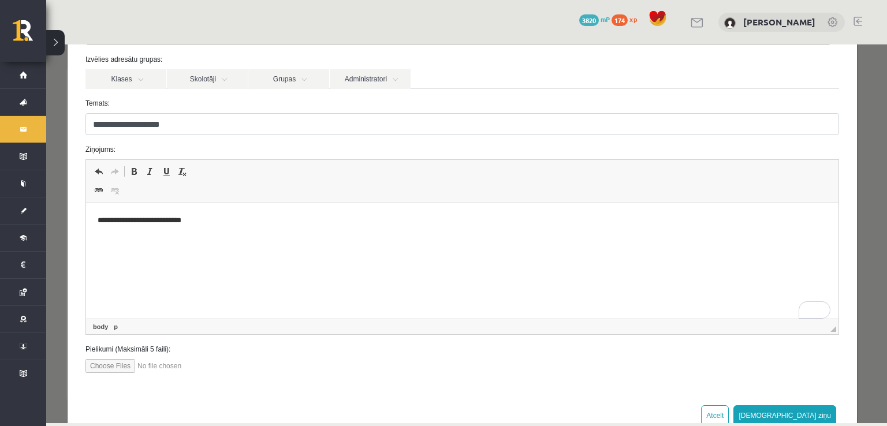
scroll to position [102, 0]
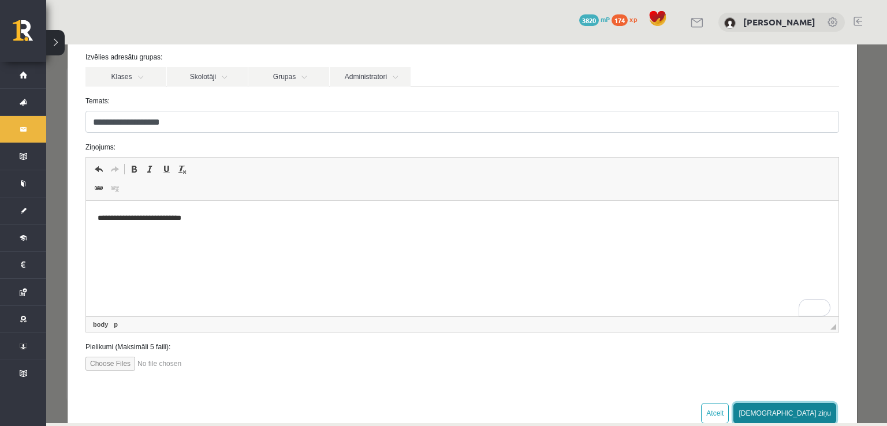
click at [813, 405] on button "Sūtīt ziņu" at bounding box center [785, 413] width 103 height 21
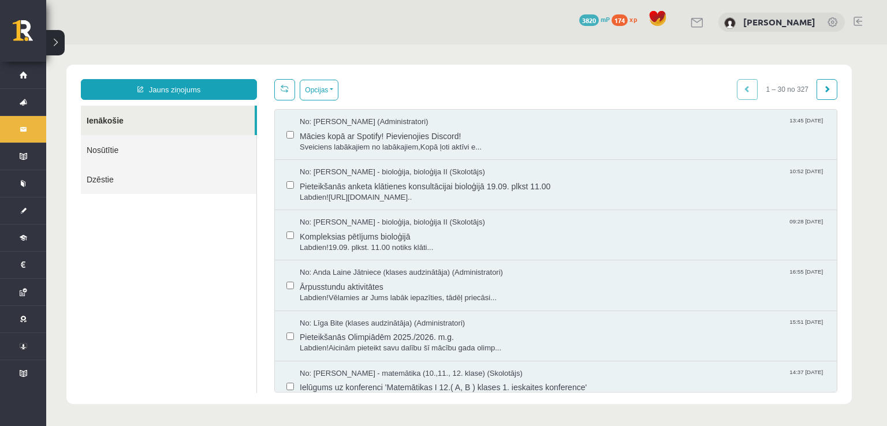
scroll to position [0, 0]
